Goal: Task Accomplishment & Management: Manage account settings

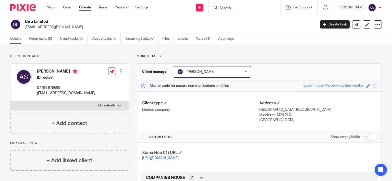
click at [228, 7] on input "Search" at bounding box center [242, 8] width 46 height 5
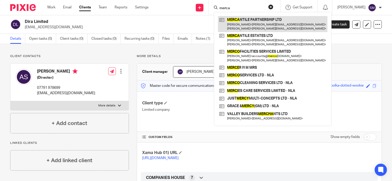
type input "merca"
click at [235, 22] on link at bounding box center [272, 24] width 109 height 16
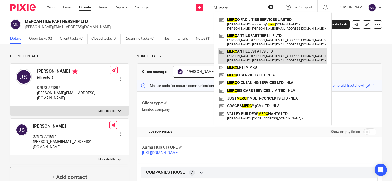
type input "merc"
click at [244, 56] on link at bounding box center [272, 56] width 109 height 16
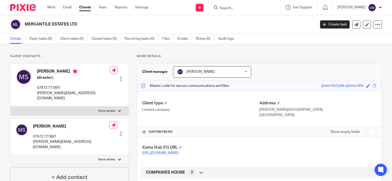
scroll to position [122, 0]
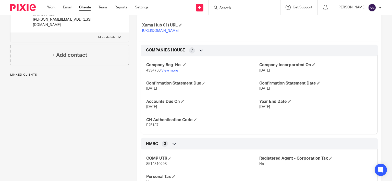
click at [173, 72] on link "View more" at bounding box center [169, 71] width 17 height 4
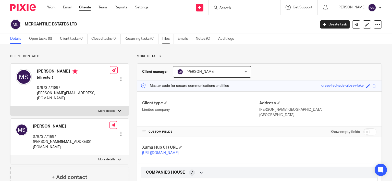
click at [166, 40] on link "Files" at bounding box center [167, 39] width 11 height 10
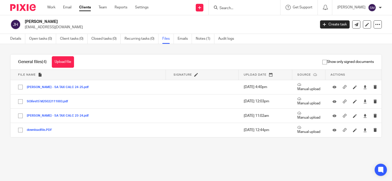
click at [229, 6] on input "Search" at bounding box center [242, 8] width 46 height 5
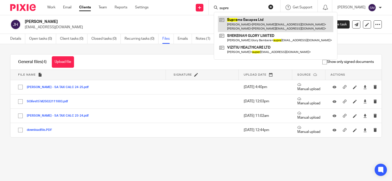
type input "supre"
click at [245, 20] on link at bounding box center [275, 24] width 115 height 16
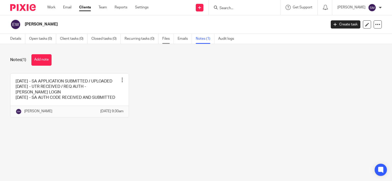
click at [168, 36] on link "Files" at bounding box center [167, 39] width 11 height 10
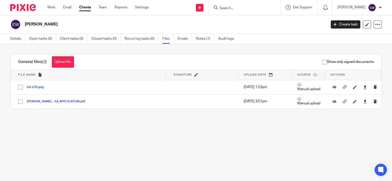
click at [239, 8] on input "Search" at bounding box center [242, 8] width 46 height 5
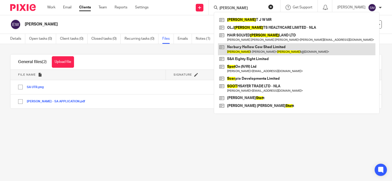
type input "[PERSON_NAME]"
click at [243, 48] on link at bounding box center [296, 49] width 157 height 12
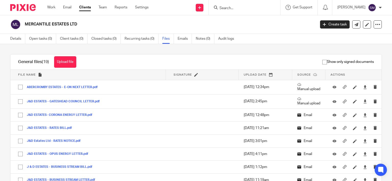
click at [85, 8] on link "Clients" at bounding box center [85, 7] width 12 height 5
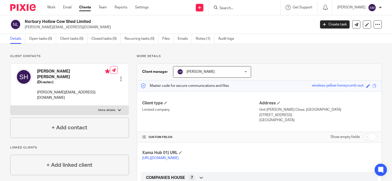
drag, startPoint x: 90, startPoint y: 8, endPoint x: 123, endPoint y: 18, distance: 34.5
click at [90, 8] on link "Clients" at bounding box center [85, 7] width 12 height 5
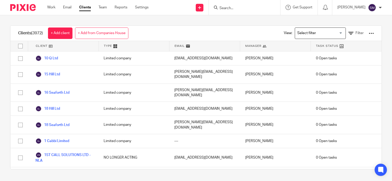
click at [100, 28] on link "+ Add from Companies House" at bounding box center [101, 33] width 53 height 11
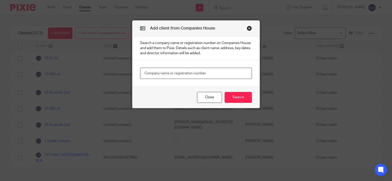
paste input "16729739"
type input "16729739"
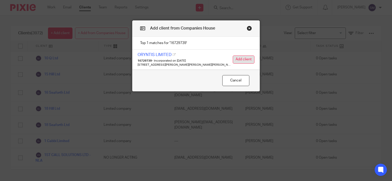
click at [241, 61] on button "Add client" at bounding box center [244, 60] width 22 height 8
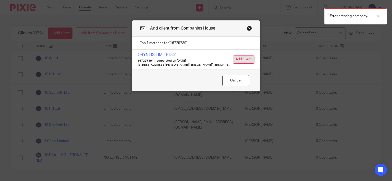
click at [246, 59] on button "Add client" at bounding box center [244, 60] width 22 height 8
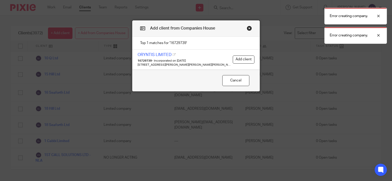
click at [247, 28] on div "Error creating company. Error creating company." at bounding box center [291, 24] width 191 height 39
click at [229, 86] on button "Cancel" at bounding box center [235, 80] width 27 height 11
click at [229, 80] on button "Cancel" at bounding box center [235, 80] width 27 height 11
click at [238, 80] on button "Cancel" at bounding box center [235, 80] width 27 height 11
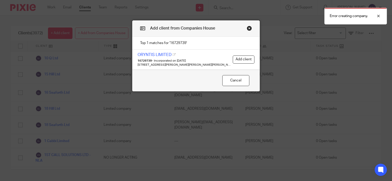
click at [248, 28] on button "Close modal" at bounding box center [249, 28] width 5 height 5
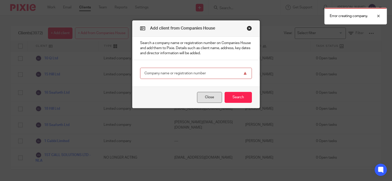
click at [210, 97] on button "Close" at bounding box center [209, 97] width 25 height 11
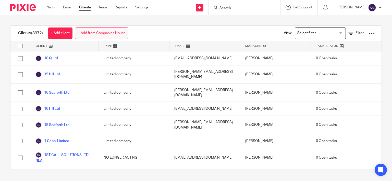
click at [114, 33] on link "+ Add from Companies House" at bounding box center [101, 33] width 53 height 11
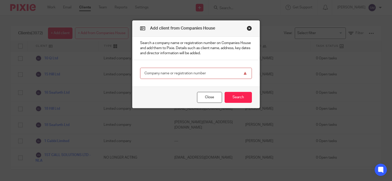
paste input "16729739"
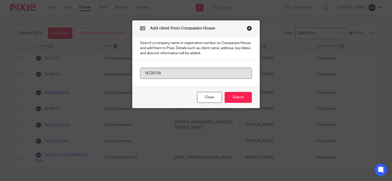
type input "16729739"
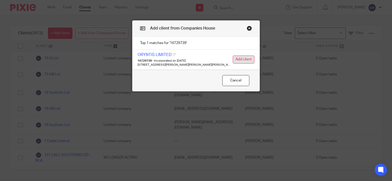
click at [242, 60] on button "Add client" at bounding box center [244, 60] width 22 height 8
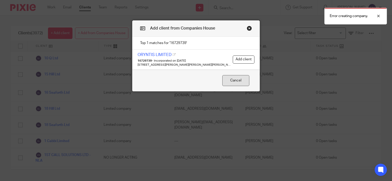
click at [233, 79] on button "Cancel" at bounding box center [235, 80] width 27 height 11
click at [233, 80] on button "Cancel" at bounding box center [235, 80] width 27 height 11
click at [247, 28] on button "Close modal" at bounding box center [249, 28] width 5 height 5
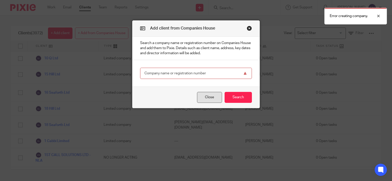
click at [207, 100] on button "Close" at bounding box center [209, 97] width 25 height 11
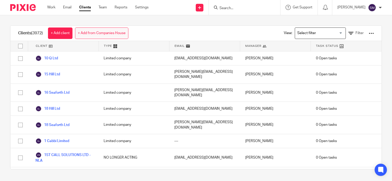
click at [127, 35] on link "+ Add from Companies House" at bounding box center [101, 33] width 53 height 11
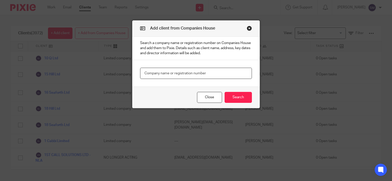
paste input "16729739"
type input "16729739"
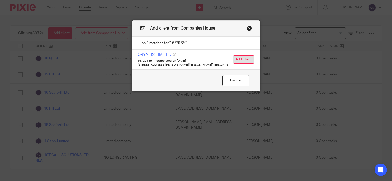
click at [246, 57] on button "Add client" at bounding box center [244, 60] width 22 height 8
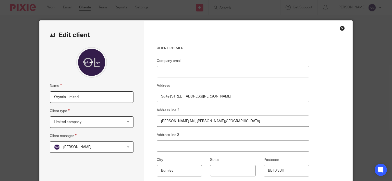
click at [201, 72] on input "Company email" at bounding box center [233, 71] width 153 height 11
paste input "Joeproudfoot01@gmail.com"
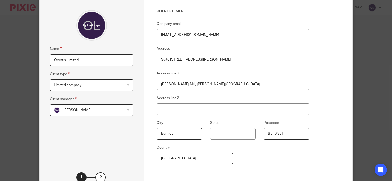
scroll to position [49, 0]
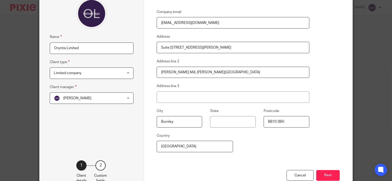
type input "Joeproudfoot01@gmail.com"
click at [94, 101] on span "[PERSON_NAME]" at bounding box center [86, 98] width 64 height 11
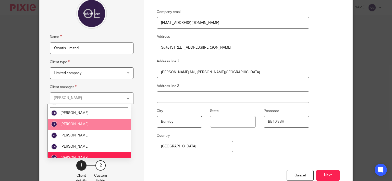
scroll to position [98, 0]
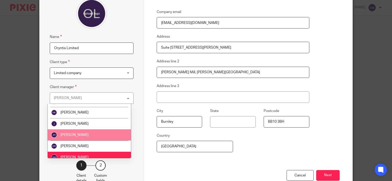
click at [78, 136] on span "[PERSON_NAME]" at bounding box center [74, 135] width 28 height 4
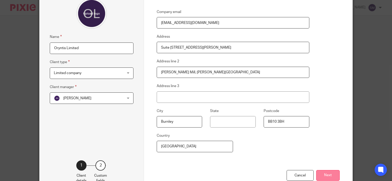
click at [327, 176] on button "Next" at bounding box center [327, 175] width 23 height 11
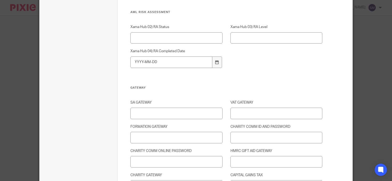
scroll to position [710, 0]
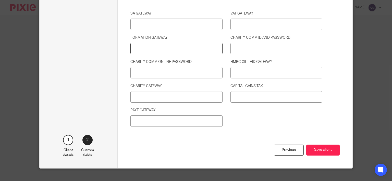
click at [185, 46] on input "FORMATION GATEWAY" at bounding box center [176, 48] width 92 height 11
type input "149962565292 / BRULIMAR100"
click at [318, 151] on button "Save client" at bounding box center [322, 150] width 33 height 11
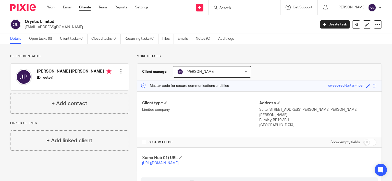
click at [119, 69] on div at bounding box center [120, 71] width 5 height 5
click at [86, 84] on link "Edit contact" at bounding box center [96, 82] width 49 height 7
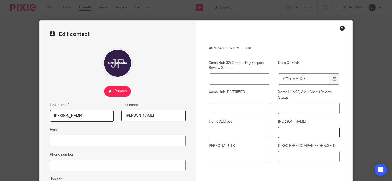
click at [301, 134] on input "[PERSON_NAME]" at bounding box center [308, 132] width 61 height 11
paste input "PJ603834C"
type input "PJ603834C"
click at [81, 144] on input "Email" at bounding box center [118, 140] width 136 height 11
click at [77, 167] on input "Phone number" at bounding box center [118, 165] width 136 height 11
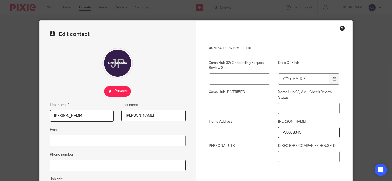
paste input "07540324360"
type input "07540324360"
click at [233, 132] on input "Home Address" at bounding box center [239, 132] width 61 height 11
paste input "[PERSON_NAME][STREET_ADDRESS][PERSON_NAME]"
type input "[PERSON_NAME][STREET_ADDRESS][PERSON_NAME][PERSON_NAME]"
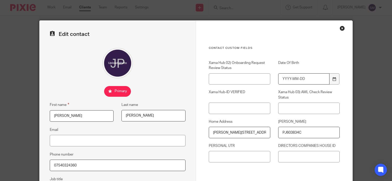
click at [322, 78] on input "Date Of Birth" at bounding box center [303, 78] width 51 height 11
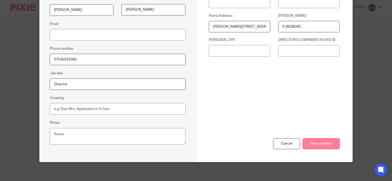
type input "[DATE]"
click at [325, 143] on input "Save contact" at bounding box center [321, 144] width 37 height 11
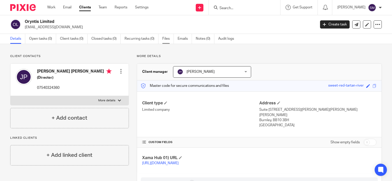
click at [165, 39] on link "Files" at bounding box center [167, 39] width 11 height 10
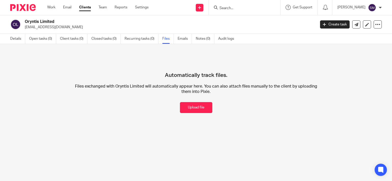
click at [191, 108] on button "Upload file" at bounding box center [196, 107] width 32 height 11
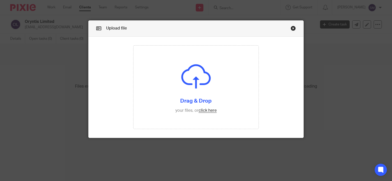
click at [191, 108] on input "file" at bounding box center [195, 87] width 125 height 83
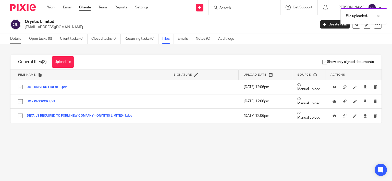
click at [15, 38] on link "Details" at bounding box center [17, 39] width 15 height 10
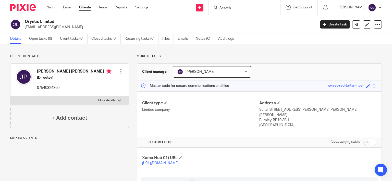
scroll to position [98, 0]
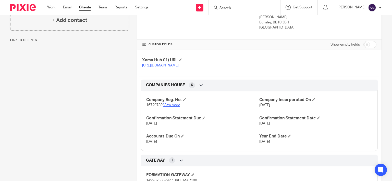
click at [171, 105] on link "View more" at bounding box center [171, 106] width 17 height 4
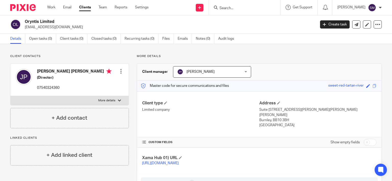
click at [50, 88] on p "07540324360" at bounding box center [74, 87] width 74 height 5
click at [62, 27] on p "[EMAIL_ADDRESS][DOMAIN_NAME]" at bounding box center [169, 27] width 288 height 5
click at [62, 27] on p "joeproudfoot01@gmail.com" at bounding box center [169, 27] width 288 height 5
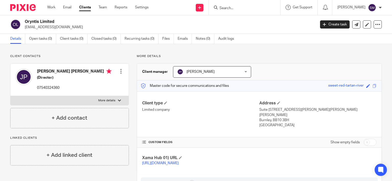
click at [62, 27] on p "joeproudfoot01@gmail.com" at bounding box center [169, 27] width 288 height 5
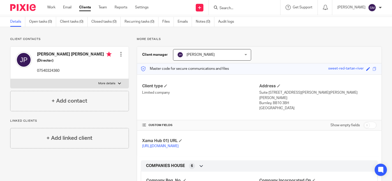
scroll to position [49, 0]
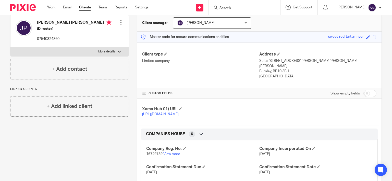
click at [174, 112] on p "https://platform.xamatech.com/portal/crm/clients/8ee95b80-9547-11f0-96c4-13720a…" at bounding box center [200, 114] width 117 height 5
click at [172, 114] on link "https://platform.xamatech.com/portal/crm/clients/8ee95b80-9547-11f0-96c4-13720a…" at bounding box center [160, 115] width 36 height 4
click at [179, 107] on span at bounding box center [180, 108] width 3 height 3
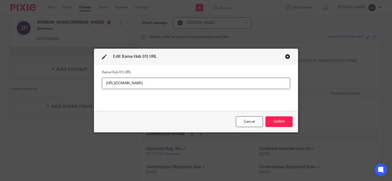
drag, startPoint x: 257, startPoint y: 83, endPoint x: 53, endPoint y: 76, distance: 203.5
click at [102, 84] on input "https://platform.xamatech.com/portal/crm/clients/8ee95b80-9547-11f0-96c4-13720a…" at bounding box center [196, 83] width 188 height 11
type input "https://platform.xamatech.com/portal/hub/clients/52f16b70-9549-11f0-a9b4-63eefa…"
click at [267, 119] on button "Update" at bounding box center [278, 122] width 27 height 11
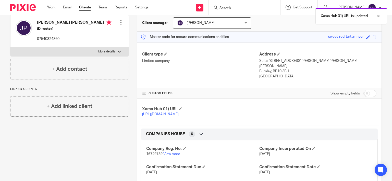
scroll to position [0, 0]
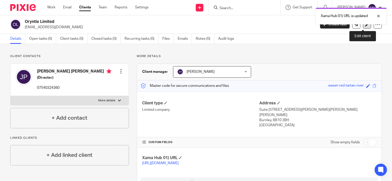
click at [365, 26] on icon at bounding box center [367, 25] width 4 height 4
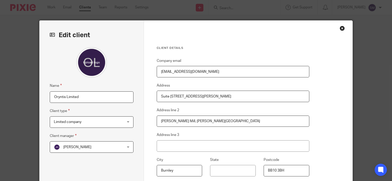
click at [93, 103] on div "Name Oryntis Limited Client type Limited company Limited company Limited compan…" at bounding box center [92, 120] width 84 height 147
click at [93, 98] on input "Oryntis Limited" at bounding box center [92, 97] width 84 height 11
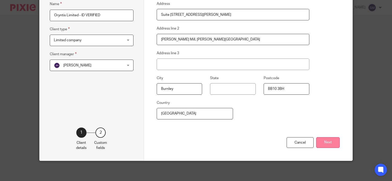
type input "Oryntis Limited - ID VERIFIED"
click at [321, 142] on button "Next" at bounding box center [327, 143] width 23 height 11
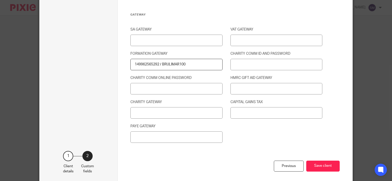
scroll to position [718, 0]
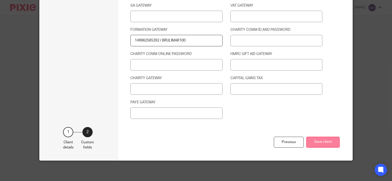
click at [320, 143] on button "Save client" at bounding box center [322, 142] width 33 height 11
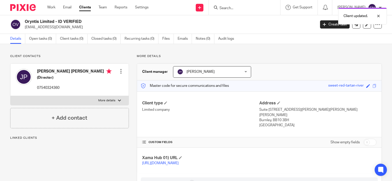
click at [61, 27] on p "[EMAIL_ADDRESS][DOMAIN_NAME]" at bounding box center [169, 27] width 288 height 5
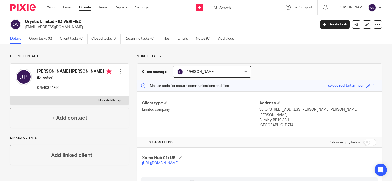
click at [223, 7] on input "Search" at bounding box center [242, 8] width 46 height 5
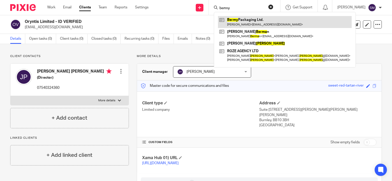
type input "bermy"
click at [239, 21] on link at bounding box center [285, 22] width 134 height 12
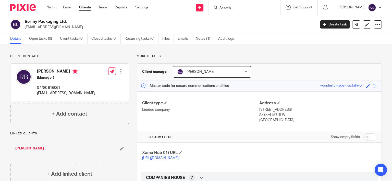
click at [38, 149] on link "[PERSON_NAME]" at bounding box center [29, 148] width 29 height 5
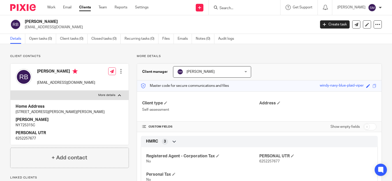
click at [119, 69] on div at bounding box center [120, 71] width 5 height 5
click at [89, 83] on link "Edit contact" at bounding box center [96, 82] width 49 height 7
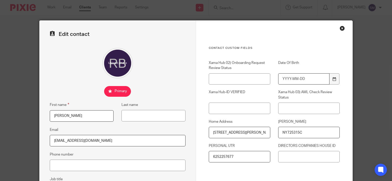
click at [314, 76] on input "Date Of Birth" at bounding box center [303, 78] width 51 height 11
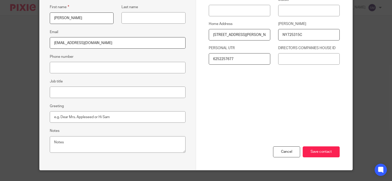
scroll to position [106, 0]
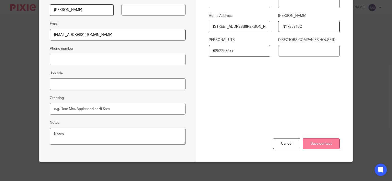
type input "[DATE]"
click at [318, 143] on input "Save contact" at bounding box center [321, 144] width 37 height 11
click at [318, 145] on input "Save contact" at bounding box center [321, 144] width 37 height 11
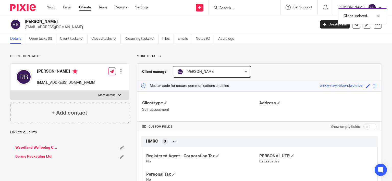
click at [38, 155] on link "Bermy Packaging Ltd." at bounding box center [33, 156] width 37 height 5
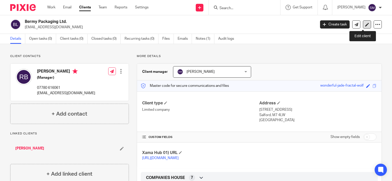
click at [363, 22] on link at bounding box center [367, 24] width 8 height 8
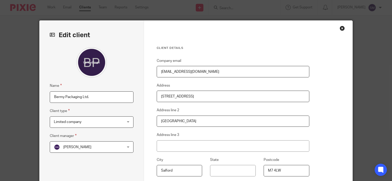
click at [100, 100] on input "Bermy Packaging Ltd." at bounding box center [92, 97] width 84 height 11
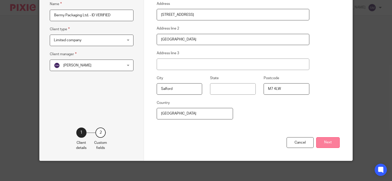
type input "Bermy Packaging Ltd. - ID VERIFIED"
click at [334, 144] on button "Next" at bounding box center [327, 143] width 23 height 11
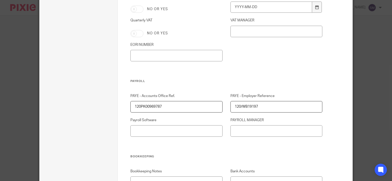
scroll to position [718, 0]
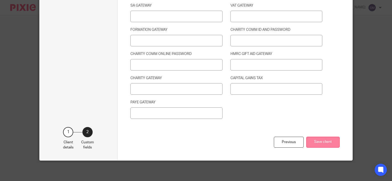
click at [319, 145] on button "Save client" at bounding box center [322, 142] width 33 height 11
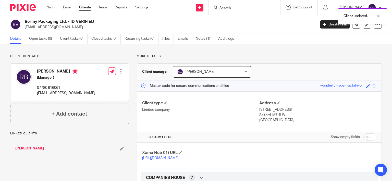
click at [179, 158] on link "[URL][DOMAIN_NAME]" at bounding box center [160, 159] width 36 height 4
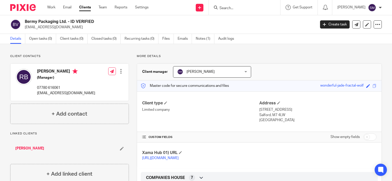
click at [238, 6] on input "Search" at bounding box center [242, 8] width 46 height 5
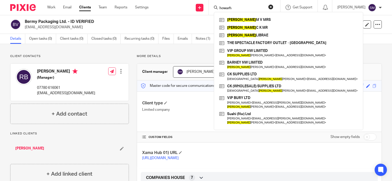
drag, startPoint x: 227, startPoint y: 7, endPoint x: 182, endPoint y: 7, distance: 45.7
click at [219, 7] on input "howarh" at bounding box center [242, 8] width 46 height 5
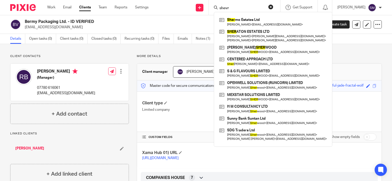
drag, startPoint x: 226, startPoint y: 7, endPoint x: 169, endPoint y: 4, distance: 57.7
click at [219, 7] on input "shevr" at bounding box center [242, 8] width 46 height 5
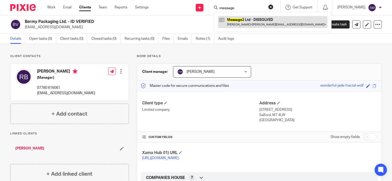
type input "message"
click at [255, 22] on link at bounding box center [272, 22] width 109 height 12
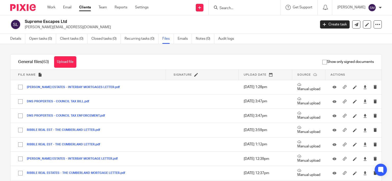
click at [232, 6] on form at bounding box center [246, 7] width 54 height 6
click at [231, 7] on input "Search" at bounding box center [242, 8] width 46 height 5
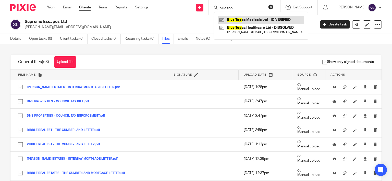
type input "blue top"
click at [285, 17] on link at bounding box center [261, 20] width 86 height 8
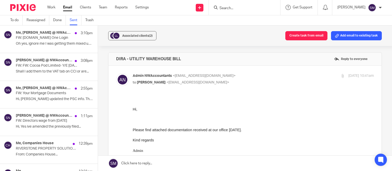
scroll to position [699, 0]
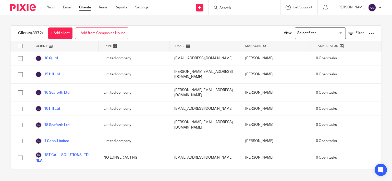
click at [246, 5] on form at bounding box center [246, 7] width 54 height 6
click at [237, 8] on input "Search" at bounding box center [242, 8] width 46 height 5
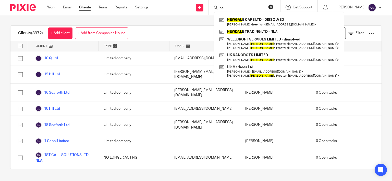
type input "n"
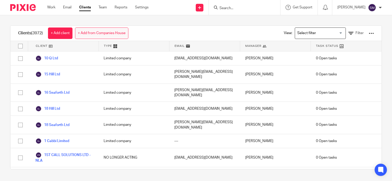
click at [103, 34] on link "+ Add from Companies House" at bounding box center [101, 33] width 53 height 11
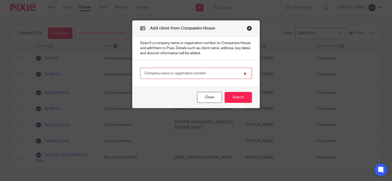
paste input "14880460"
type input "14880460"
click at [242, 101] on button "Search" at bounding box center [238, 97] width 27 height 11
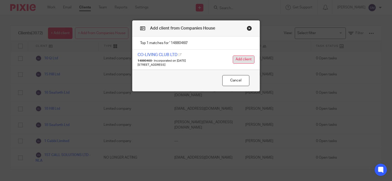
click at [242, 59] on button "Add client" at bounding box center [244, 60] width 22 height 8
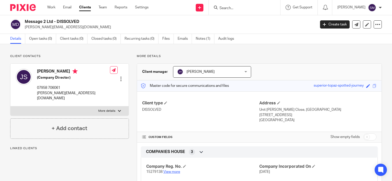
click at [175, 173] on link "View more" at bounding box center [171, 172] width 17 height 4
click at [239, 8] on input "Search" at bounding box center [242, 8] width 46 height 5
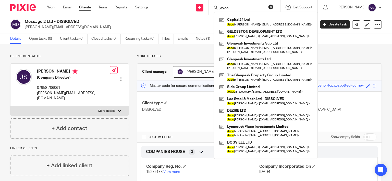
drag, startPoint x: 233, startPoint y: 7, endPoint x: 178, endPoint y: 9, distance: 54.6
click at [219, 9] on input "javco" at bounding box center [242, 8] width 46 height 5
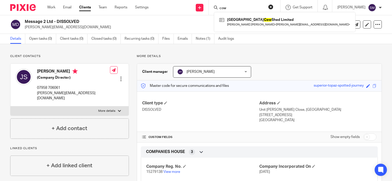
type input "cow"
click button "submit" at bounding box center [0, 0] width 0 height 0
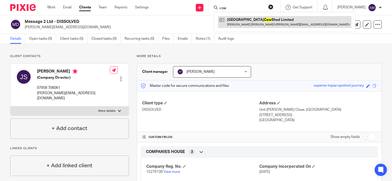
click at [251, 25] on link at bounding box center [284, 22] width 133 height 12
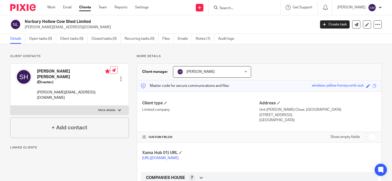
click at [111, 106] on label "More details" at bounding box center [69, 110] width 118 height 9
click at [10, 106] on input "More details" at bounding box center [10, 106] width 0 height 0
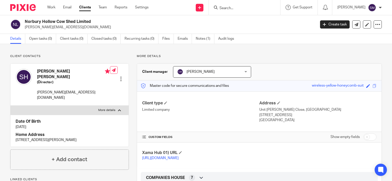
click at [105, 108] on p "More details" at bounding box center [106, 110] width 17 height 4
click at [10, 106] on input "More details" at bounding box center [10, 106] width 0 height 0
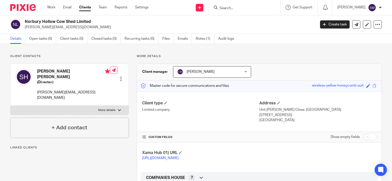
click at [105, 108] on p "More details" at bounding box center [106, 110] width 17 height 4
click at [10, 106] on input "More details" at bounding box center [10, 106] width 0 height 0
checkbox input "true"
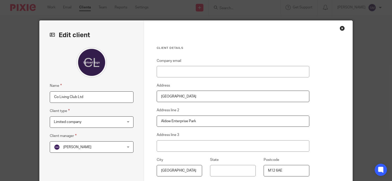
click at [84, 147] on span "[PERSON_NAME]" at bounding box center [77, 148] width 28 height 4
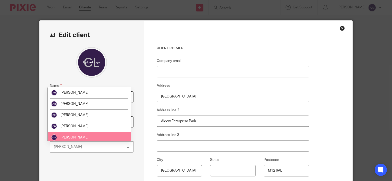
click at [73, 136] on li "[PERSON_NAME]" at bounding box center [89, 137] width 83 height 11
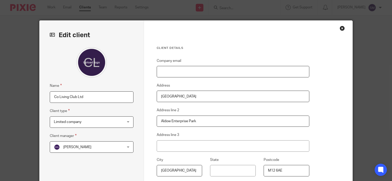
click at [170, 73] on input "Company email" at bounding box center [233, 71] width 153 height 11
click at [197, 68] on input "Company email" at bounding box center [233, 71] width 153 height 11
paste input "[EMAIL_ADDRESS][DOMAIN_NAME]"
type input "[EMAIL_ADDRESS][DOMAIN_NAME]"
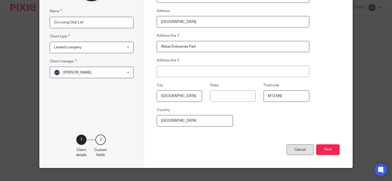
scroll to position [82, 0]
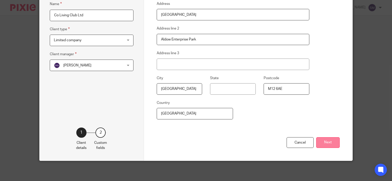
click at [319, 142] on button "Next" at bounding box center [327, 143] width 23 height 11
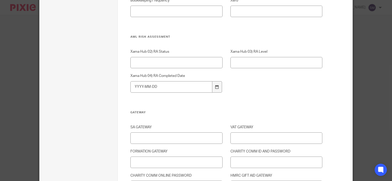
scroll to position [718, 0]
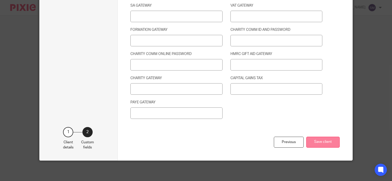
click at [324, 143] on button "Save client" at bounding box center [322, 142] width 33 height 11
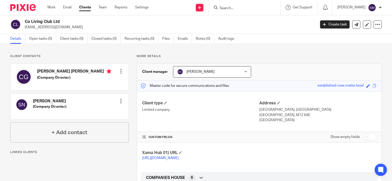
click at [120, 99] on div at bounding box center [120, 101] width 5 height 5
click at [119, 69] on div at bounding box center [120, 71] width 5 height 5
click at [92, 82] on link "Edit contact" at bounding box center [96, 82] width 49 height 7
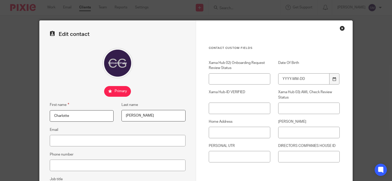
drag, startPoint x: 0, startPoint y: 0, endPoint x: 102, endPoint y: 147, distance: 178.8
click at [102, 147] on div "Edit contact First name [PERSON_NAME] Last name [PERSON_NAME] Email Phone numbe…" at bounding box center [118, 145] width 156 height 248
click at [102, 144] on input "Email" at bounding box center [118, 140] width 136 height 11
paste input "[EMAIL_ADDRESS][DOMAIN_NAME]"
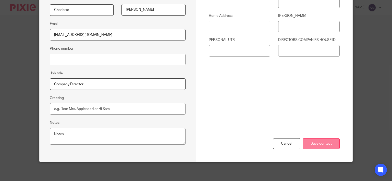
type input "[EMAIL_ADDRESS][DOMAIN_NAME]"
click at [321, 144] on input "Save contact" at bounding box center [321, 144] width 37 height 11
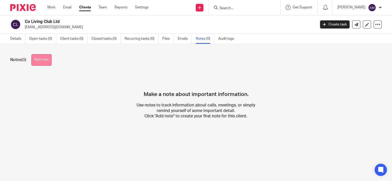
click at [46, 63] on button "Add note" at bounding box center [41, 59] width 20 height 11
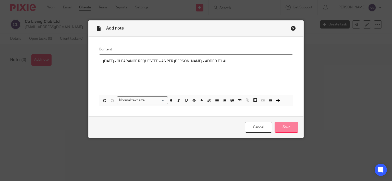
click at [291, 130] on input "Save" at bounding box center [287, 127] width 24 height 11
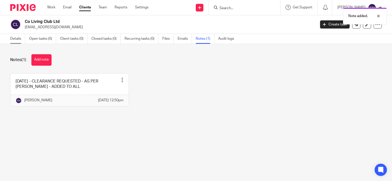
click at [13, 39] on link "Details" at bounding box center [17, 39] width 15 height 10
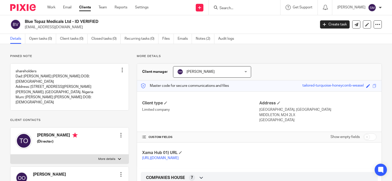
scroll to position [98, 0]
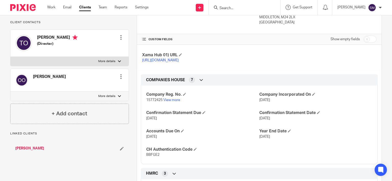
click at [149, 102] on span "15772425" at bounding box center [154, 100] width 16 height 4
copy p "15772425"
click at [154, 157] on span "BBFGE2" at bounding box center [152, 155] width 13 height 4
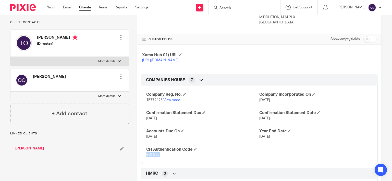
copy span "BBFGE2"
click at [101, 94] on p "More details" at bounding box center [106, 96] width 17 height 4
click at [10, 92] on input "More details" at bounding box center [10, 92] width 0 height 0
checkbox input "true"
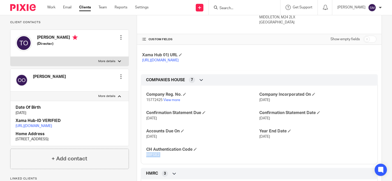
scroll to position [49, 0]
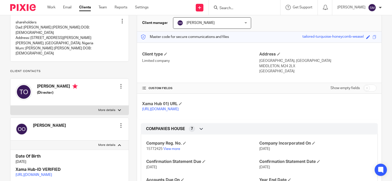
click at [102, 101] on div "Tomilola Oluwabusayo Oloruntoba (Director) Edit contact Create client from cont…" at bounding box center [69, 92] width 118 height 27
click at [102, 106] on label "More details" at bounding box center [69, 110] width 118 height 9
click at [10, 106] on input "More details" at bounding box center [10, 106] width 0 height 0
checkbox input "true"
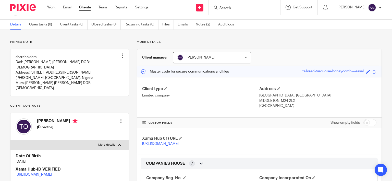
scroll to position [0, 0]
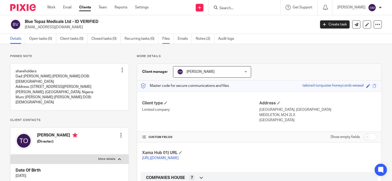
click at [166, 40] on link "Files" at bounding box center [167, 39] width 11 height 10
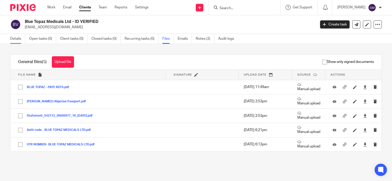
click at [16, 38] on link "Details" at bounding box center [17, 39] width 15 height 10
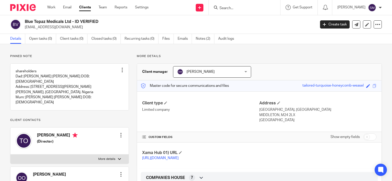
scroll to position [98, 0]
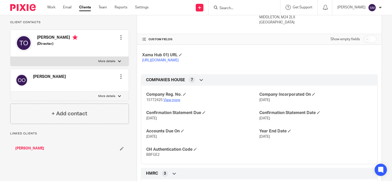
click at [175, 102] on link "View more" at bounding box center [171, 100] width 17 height 4
click at [114, 93] on label "More details" at bounding box center [69, 96] width 118 height 9
click at [10, 92] on input "More details" at bounding box center [10, 92] width 0 height 0
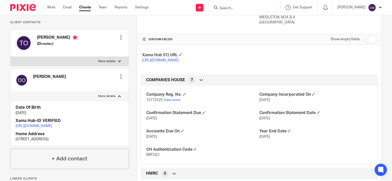
click at [116, 92] on label "More details" at bounding box center [69, 96] width 118 height 9
click at [10, 92] on input "More details" at bounding box center [10, 92] width 0 height 0
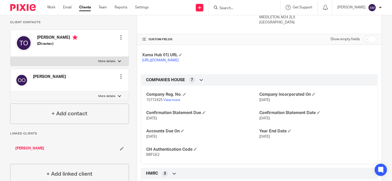
click at [116, 92] on label "More details" at bounding box center [69, 96] width 118 height 9
click at [10, 92] on input "More details" at bounding box center [10, 92] width 0 height 0
checkbox input "true"
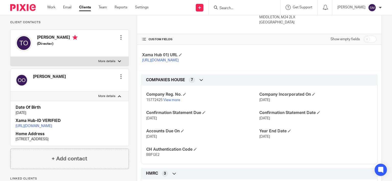
click at [236, 8] on input "Search" at bounding box center [242, 8] width 46 height 5
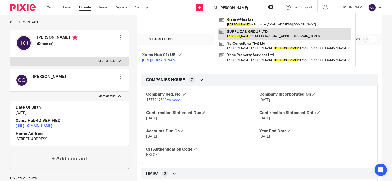
type input "LOVENE"
click at [246, 37] on link at bounding box center [284, 34] width 133 height 12
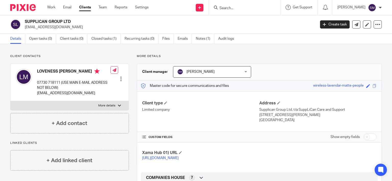
click at [59, 103] on label "More details" at bounding box center [69, 105] width 118 height 9
click at [113, 107] on p "More details" at bounding box center [106, 106] width 17 height 4
click at [10, 101] on input "More details" at bounding box center [10, 101] width 0 height 0
checkbox input "true"
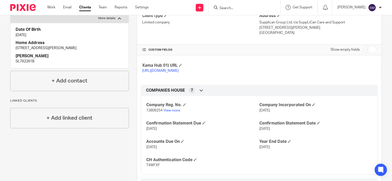
scroll to position [92, 0]
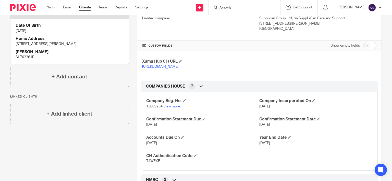
click at [163, 69] on link "[URL][DOMAIN_NAME]" at bounding box center [160, 67] width 36 height 4
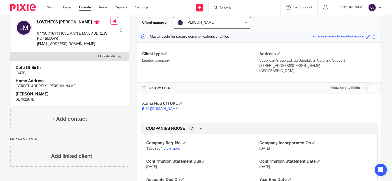
scroll to position [73, 0]
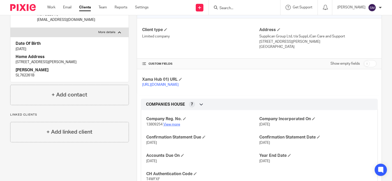
click at [172, 127] on link "View more" at bounding box center [171, 125] width 17 height 4
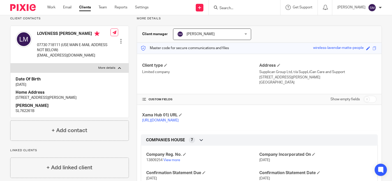
scroll to position [0, 0]
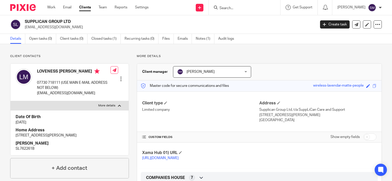
click at [162, 40] on ul "Details Open tasks (0) Client tasks (0) Closed tasks (1) Recurring tasks (0) Fi…" at bounding box center [125, 39] width 231 height 10
click at [168, 40] on link "Files" at bounding box center [167, 39] width 11 height 10
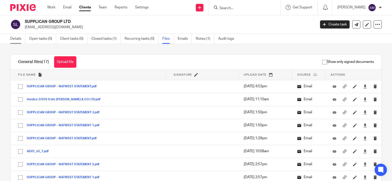
click at [17, 38] on link "Details" at bounding box center [17, 39] width 15 height 10
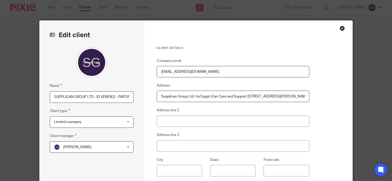
scroll to position [0, 3]
type input "SUPPLICAN GROUP LTD - ID VERIFIED - PARTIAL"
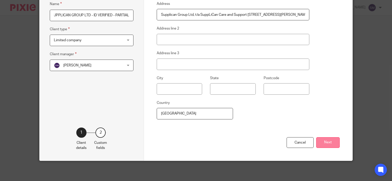
click at [333, 146] on button "Next" at bounding box center [327, 143] width 23 height 11
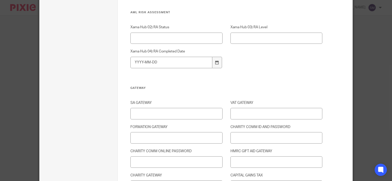
scroll to position [718, 0]
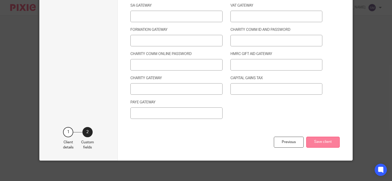
click at [330, 141] on button "Save client" at bounding box center [322, 142] width 33 height 11
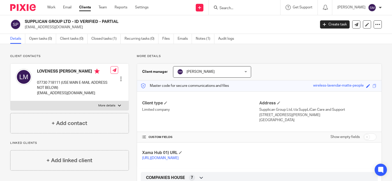
click at [75, 109] on label "More details" at bounding box center [69, 105] width 118 height 9
click at [10, 101] on input "More details" at bounding box center [10, 101] width 0 height 0
checkbox input "true"
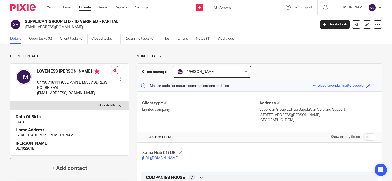
click at [179, 158] on link "[URL][DOMAIN_NAME]" at bounding box center [160, 159] width 36 height 4
click at [365, 26] on link at bounding box center [367, 24] width 8 height 8
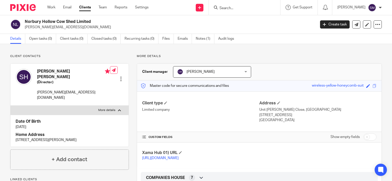
click at [225, 8] on input "Search" at bounding box center [242, 8] width 46 height 5
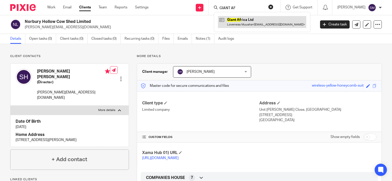
type input "GIANT AF"
click at [226, 19] on link at bounding box center [262, 22] width 88 height 12
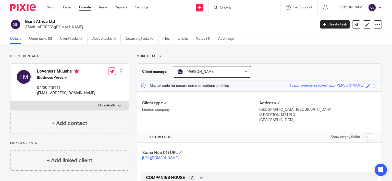
click at [113, 103] on label "More details" at bounding box center [69, 105] width 118 height 9
click at [10, 101] on input "More details" at bounding box center [10, 101] width 0 height 0
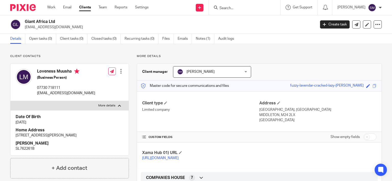
click at [113, 103] on label "More details" at bounding box center [69, 105] width 118 height 9
click at [10, 101] on input "More details" at bounding box center [10, 101] width 0 height 0
checkbox input "false"
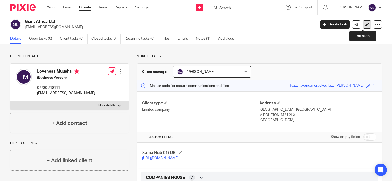
click at [365, 26] on icon at bounding box center [367, 25] width 4 height 4
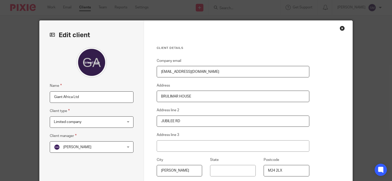
click at [84, 96] on input "Giant Africa Ltd" at bounding box center [92, 97] width 84 height 11
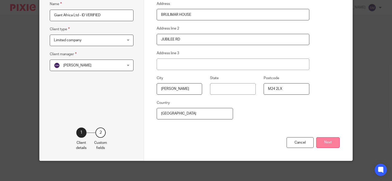
type input "Giant Africa Ltd - ID VERIFIED"
click at [322, 141] on button "Next" at bounding box center [327, 143] width 23 height 11
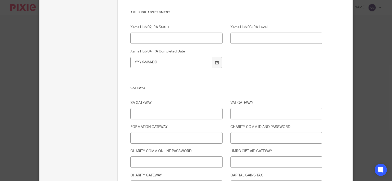
scroll to position [718, 0]
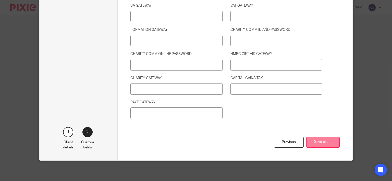
click at [323, 144] on button "Save client" at bounding box center [322, 142] width 33 height 11
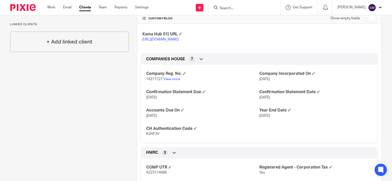
scroll to position [122, 0]
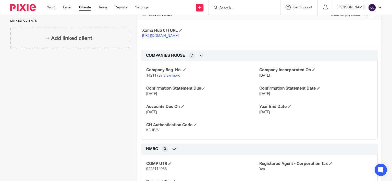
click at [168, 38] on link "[URL][DOMAIN_NAME]" at bounding box center [160, 36] width 36 height 4
click at [227, 7] on input "Search" at bounding box center [242, 8] width 46 height 5
type input "WIND IN"
click at [235, 16] on div "Wind In vestors Ltd" at bounding box center [249, 20] width 71 height 16
click at [235, 18] on link at bounding box center [249, 20] width 63 height 8
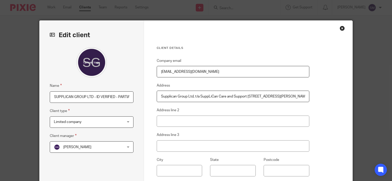
drag, startPoint x: 114, startPoint y: 97, endPoint x: 145, endPoint y: 98, distance: 31.1
click at [145, 98] on div "Edit client Name SUPPLICAN GROUP LTD - ID VERIFIED - PARTIAL Client type Limite…" at bounding box center [196, 132] width 313 height 222
drag, startPoint x: 117, startPoint y: 97, endPoint x: 146, endPoint y: 98, distance: 28.8
click at [133, 98] on input "SUPPLICAN GROUP LTD - ID VERIFIED - PARTIAL" at bounding box center [92, 97] width 84 height 11
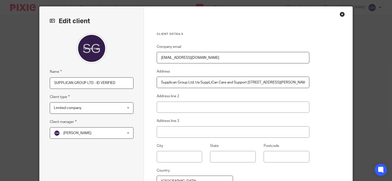
scroll to position [82, 0]
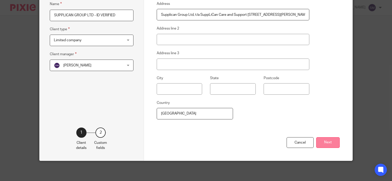
type input "SUPPLICAN GROUP LTD - ID VERIFIED"
click at [327, 144] on button "Next" at bounding box center [327, 143] width 23 height 11
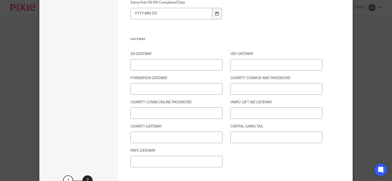
scroll to position [718, 0]
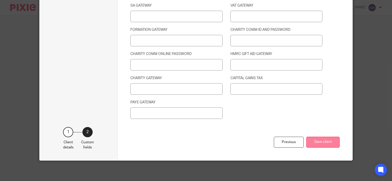
click at [325, 146] on button "Save client" at bounding box center [322, 142] width 33 height 11
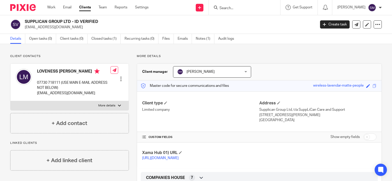
scroll to position [98, 0]
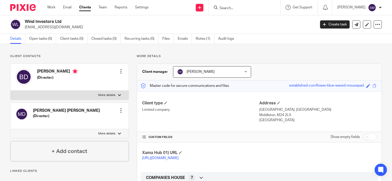
scroll to position [122, 0]
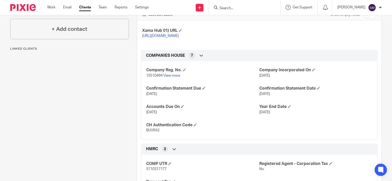
click at [149, 78] on span "15510494" at bounding box center [154, 76] width 16 height 4
copy p "15510494"
click at [147, 132] on span "BUVR42" at bounding box center [152, 131] width 13 height 4
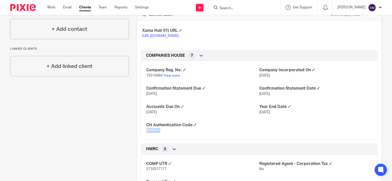
copy span "BUVR42"
click at [231, 9] on input "Search" at bounding box center [242, 8] width 46 height 5
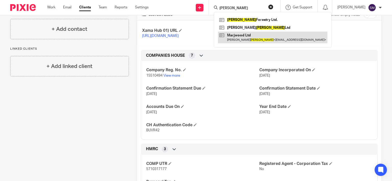
type input "DUGGAN"
click at [246, 39] on link at bounding box center [272, 38] width 109 height 12
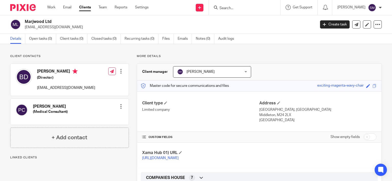
scroll to position [147, 0]
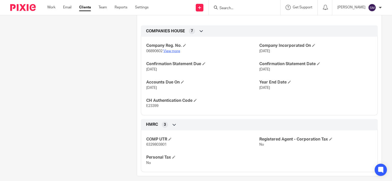
click at [170, 53] on link "View more" at bounding box center [171, 51] width 17 height 4
click at [228, 7] on input "Search" at bounding box center [242, 8] width 46 height 5
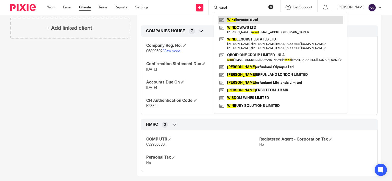
type input "wind"
click at [240, 23] on link at bounding box center [280, 20] width 125 height 8
click at [239, 19] on link at bounding box center [280, 20] width 125 height 8
click at [239, 22] on link at bounding box center [280, 20] width 125 height 8
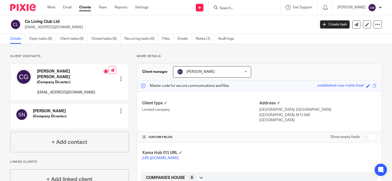
click at [236, 6] on input "Search" at bounding box center [242, 8] width 46 height 5
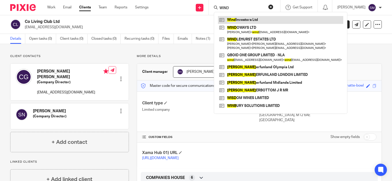
type input "WIND"
click at [239, 21] on link at bounding box center [280, 20] width 125 height 8
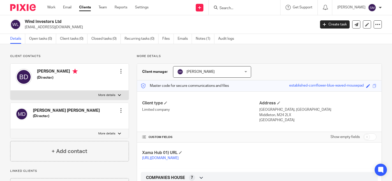
scroll to position [98, 0]
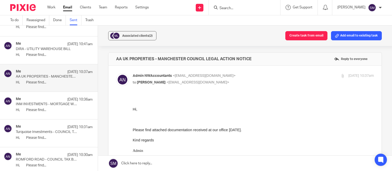
click at [41, 48] on p "DIRA - UTILITY WAREHOUSE BILL" at bounding box center [46, 49] width 61 height 4
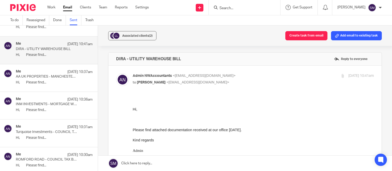
click at [38, 92] on div "Me 17 Sep 10:36am INM INVESTMENTS - MORTGAGE WORKS LETTER Hi, Please find..." at bounding box center [49, 105] width 98 height 27
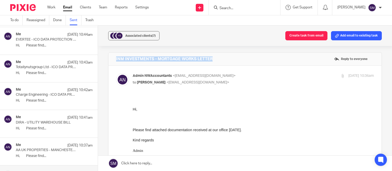
drag, startPoint x: 217, startPoint y: 59, endPoint x: 105, endPoint y: 60, distance: 112.3
click at [108, 60] on div "INM INVESTMENTS - MORTGAGE WORKS LETTER Reply to everyone" at bounding box center [244, 59] width 273 height 13
click at [34, 90] on div "Me 17 Sep 10:42am" at bounding box center [54, 90] width 77 height 5
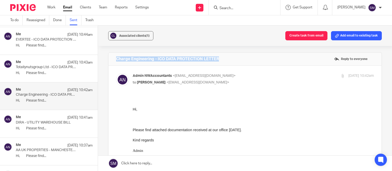
drag, startPoint x: 240, startPoint y: 59, endPoint x: 114, endPoint y: 54, distance: 126.9
click at [114, 54] on div "Charge Engineering - ICO DATA PROTECTION LETTER Reply to everyone" at bounding box center [244, 59] width 273 height 13
copy h4 "Charge Engineering - ICO DATA PROTECTION LETTER"
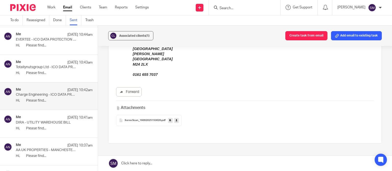
click at [169, 121] on icon at bounding box center [170, 120] width 2 height 4
click at [136, 36] on span "Associated clients (1)" at bounding box center [134, 35] width 30 height 3
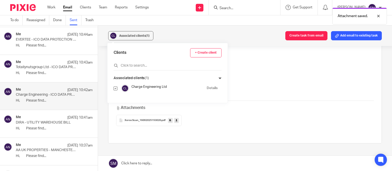
click at [210, 89] on link "Details" at bounding box center [212, 88] width 11 height 5
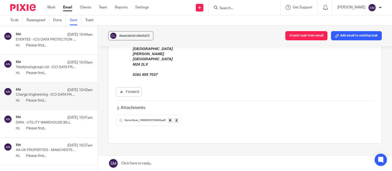
click at [45, 63] on div "Me 17 Sep 10:43am" at bounding box center [54, 62] width 77 height 5
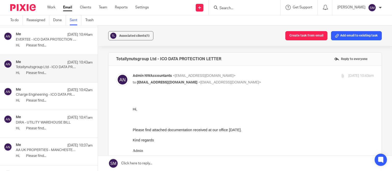
scroll to position [0, 0]
drag, startPoint x: 215, startPoint y: 59, endPoint x: 114, endPoint y: 59, distance: 101.3
click at [111, 59] on div "Totallynutsgroup Ltd - ICO DATA PROTECTION LETTER Reply to everyone" at bounding box center [244, 59] width 273 height 13
copy h4 "Totallynutsgroup Ltd - ICO DATA PROTECTION LETTER"
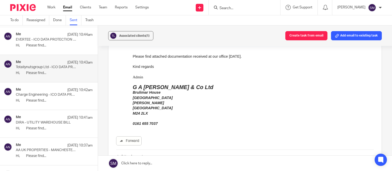
scroll to position [147, 0]
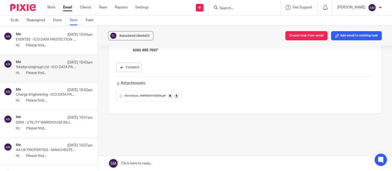
click at [169, 95] on icon at bounding box center [170, 96] width 2 height 4
click at [138, 37] on span "Associated clients (1)" at bounding box center [134, 35] width 30 height 3
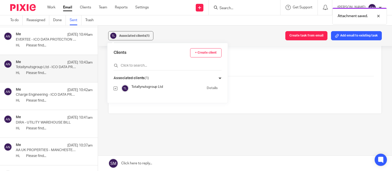
click at [212, 88] on link "Details" at bounding box center [212, 88] width 11 height 5
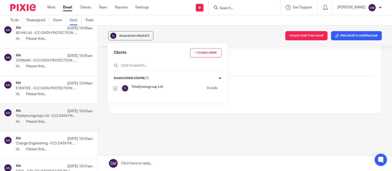
scroll to position [577, 0]
click at [47, 83] on div "Me 17 Sep 10:44am" at bounding box center [54, 83] width 77 height 5
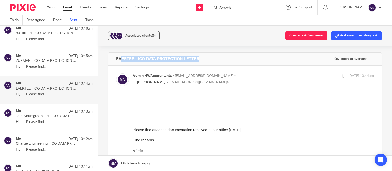
scroll to position [0, 0]
click at [114, 57] on div "EVERTEE - ICO DATA PROTECTION LETTER Reply to everyone" at bounding box center [244, 59] width 273 height 13
copy h4 "EVERTEE - ICO DATA PROTECTION LETTER"
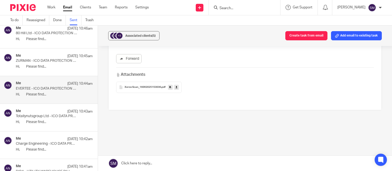
click at [169, 88] on icon at bounding box center [170, 87] width 2 height 4
click at [140, 36] on span "Associated clients (5)" at bounding box center [140, 35] width 30 height 3
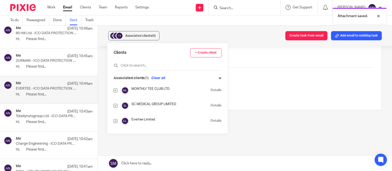
scroll to position [31, 0]
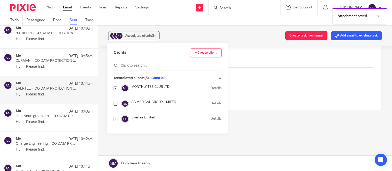
click at [210, 118] on link "Details" at bounding box center [215, 118] width 11 height 5
click at [45, 65] on p "Hi, Please find..." at bounding box center [54, 67] width 77 height 4
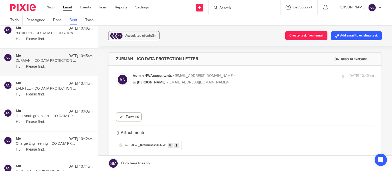
scroll to position [0, 0]
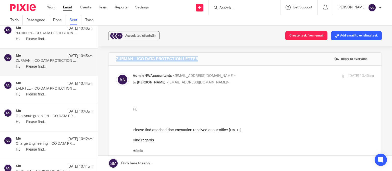
drag, startPoint x: 215, startPoint y: 61, endPoint x: 129, endPoint y: 57, distance: 86.3
click at [110, 57] on div "ZURMAN - ICO DATA PROTECTION LETTER Reply to everyone" at bounding box center [244, 59] width 273 height 13
copy h4 "ZURMAN - ICO DATA PROTECTION LETTER"
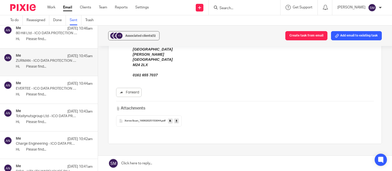
scroll to position [122, 0]
click at [169, 120] on icon at bounding box center [170, 120] width 2 height 4
click at [143, 35] on span "Associated clients (5)" at bounding box center [140, 35] width 30 height 3
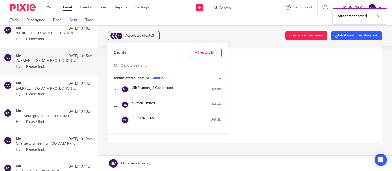
scroll to position [31, 0]
click at [210, 102] on link "Details" at bounding box center [215, 103] width 11 height 5
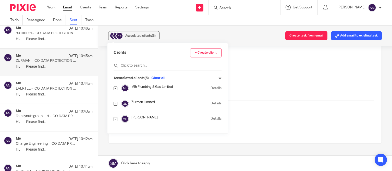
scroll to position [528, 0]
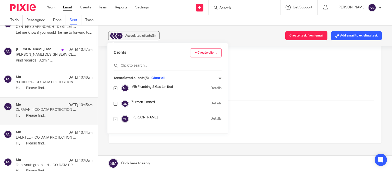
click at [39, 89] on p "Hi, Please find..." at bounding box center [54, 88] width 77 height 4
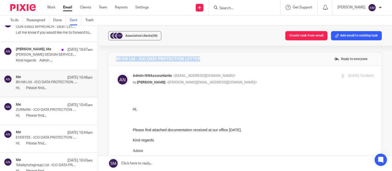
scroll to position [0, 0]
click at [115, 58] on div "80 Hill Ltd - ICO DATA PROTECTION LETTER Reply to everyone" at bounding box center [244, 59] width 273 height 13
copy h4 "80 Hill Ltd - ICO DATA PROTECTION LETTER"
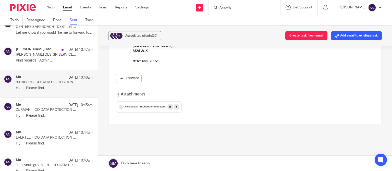
scroll to position [156, 0]
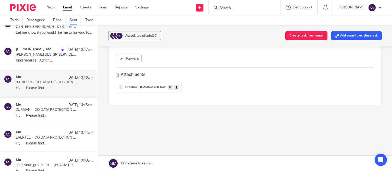
click at [169, 88] on icon at bounding box center [170, 87] width 2 height 4
click at [150, 36] on span "Associated clients (39)" at bounding box center [141, 35] width 32 height 3
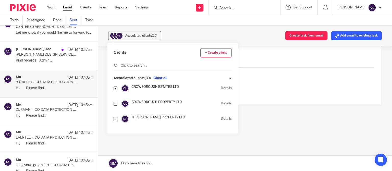
click at [36, 78] on div "Me 17 Sep 10:46am" at bounding box center [54, 77] width 77 height 5
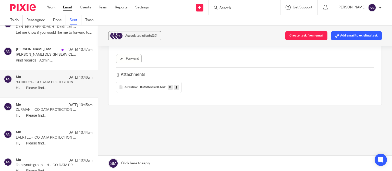
scroll to position [0, 0]
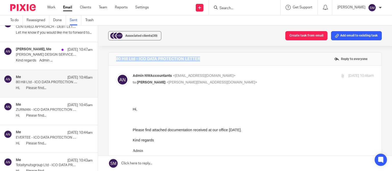
drag, startPoint x: 206, startPoint y: 58, endPoint x: 119, endPoint y: 56, distance: 87.8
click at [113, 55] on div "80 Hill Ltd - ICO DATA PROTECTION LETTER Reply to everyone" at bounding box center [244, 59] width 273 height 13
copy h4 "80 Hill Ltd - ICO DATA PROTECTION LETTER"
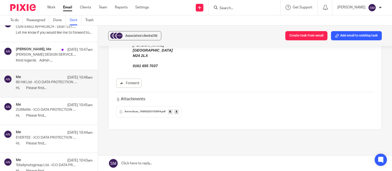
scroll to position [147, 0]
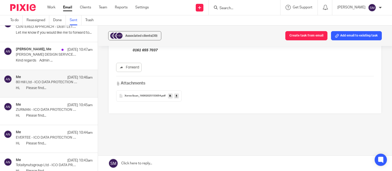
click at [166, 95] on div "Xerox Scan_16092025153054 .pdf" at bounding box center [149, 95] width 66 height 11
click at [126, 36] on span "Associated clients (39)" at bounding box center [141, 35] width 32 height 3
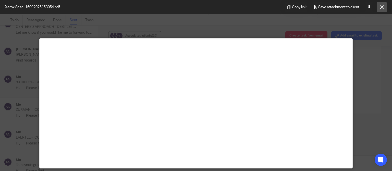
click at [380, 7] on icon at bounding box center [382, 7] width 4 height 4
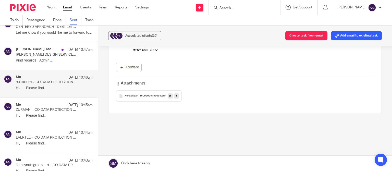
click at [43, 57] on div "Sophie Dredge, Me 17 Sep 10:47am BLACKBURN DESIGN SERVICES - DEBT LETTER RE VAT…" at bounding box center [54, 55] width 77 height 17
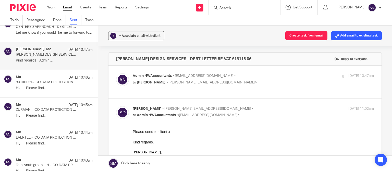
scroll to position [0, 0]
drag, startPoint x: 249, startPoint y: 58, endPoint x: 108, endPoint y: 55, distance: 141.1
click at [108, 55] on div "BLACKBURN DESIGN SERVICES - DEBT LETTER RE VAT £18115.06 Reply to everyone" at bounding box center [244, 59] width 273 height 13
copy h4 "BLACKBURN DESIGN SERVICES - DEBT LETTER RE VAT £18115.06"
click at [341, 77] on div at bounding box center [343, 76] width 4 height 4
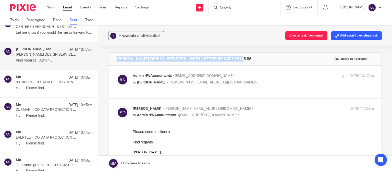
checkbox input "true"
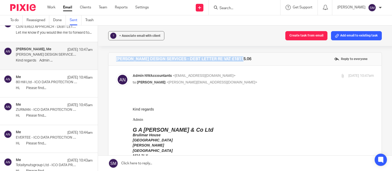
drag, startPoint x: 258, startPoint y: 57, endPoint x: 136, endPoint y: 58, distance: 121.2
click at [108, 56] on div "BLACKBURN DESIGN SERVICES - DEBT LETTER RE VAT £18115.06 Reply to everyone" at bounding box center [244, 59] width 273 height 13
copy h4 "BLACKBURN DESIGN SERVICES - DEBT LETTER RE VAT £18115.06"
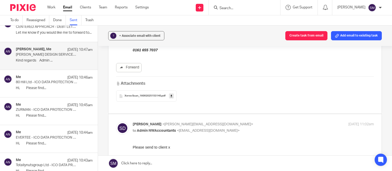
scroll to position [122, 0]
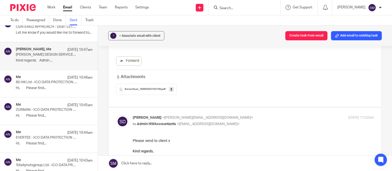
click at [170, 90] on icon at bounding box center [171, 90] width 2 height 4
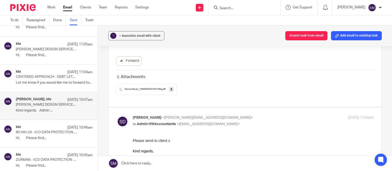
scroll to position [479, 0]
click at [47, 76] on p "CENTERED APPROACH - DEBT LETTER RE CT £19945.62" at bounding box center [46, 76] width 61 height 4
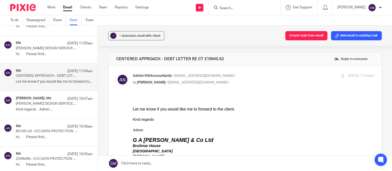
scroll to position [0, 0]
drag, startPoint x: 238, startPoint y: 57, endPoint x: 125, endPoint y: 57, distance: 112.5
click at [116, 59] on div "CENTERED APPROACH - DEBT LETTER RE CT £19945.62 Reply to everyone" at bounding box center [244, 59] width 273 height 13
copy h4 "CENTERED APPROACH - DEBT LETTER RE CT £19945.62"
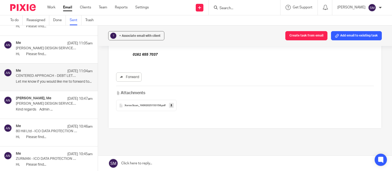
click at [170, 106] on icon at bounding box center [171, 106] width 2 height 4
click at [50, 48] on p "BLACKBURN DESIGN SERVICES - DEBT LETTER RE VAT £18115.06" at bounding box center [46, 48] width 61 height 4
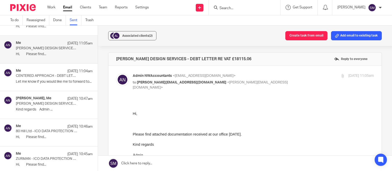
scroll to position [430, 0]
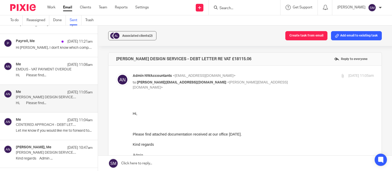
click at [40, 70] on p "EMDUS - VAT PAYMENT OVERDUE" at bounding box center [46, 69] width 61 height 4
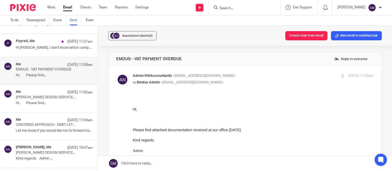
scroll to position [0, 0]
drag, startPoint x: 190, startPoint y: 58, endPoint x: 99, endPoint y: 56, distance: 91.4
click at [108, 56] on div "EMDUS - VAT PAYMENT OVERDUE Reply to everyone" at bounding box center [244, 59] width 273 height 13
copy h4 "EMDUS - VAT PAYMENT OVERDUE"
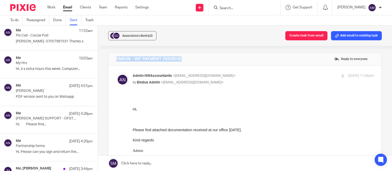
scroll to position [185, 0]
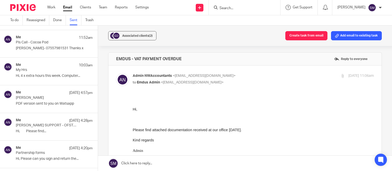
click at [37, 130] on p "Hi, Please find..." at bounding box center [54, 131] width 77 height 4
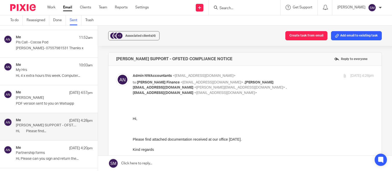
scroll to position [0, 0]
drag, startPoint x: 217, startPoint y: 57, endPoint x: 108, endPoint y: 58, distance: 109.2
click at [108, 58] on div "MAYDEN SUPPORT - OFSTED COMPLIANCE NOTICE Reply to everyone" at bounding box center [244, 59] width 273 height 13
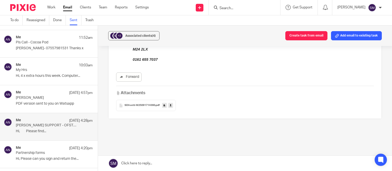
click at [164, 105] on link at bounding box center [164, 105] width 5 height 5
click at [140, 35] on span "Associated clients (4)" at bounding box center [140, 35] width 30 height 3
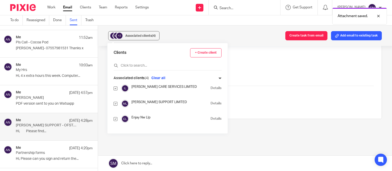
click at [210, 103] on link "Details" at bounding box center [215, 103] width 11 height 5
click at [38, 98] on p "osher woolfson" at bounding box center [46, 98] width 61 height 4
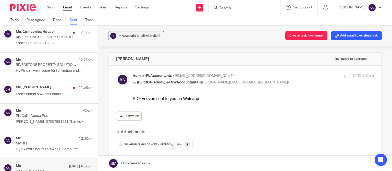
scroll to position [87, 0]
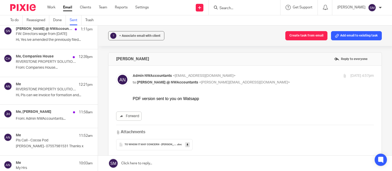
click p "RIVERSTONE PROPERTY SOLUTIONS LTD"
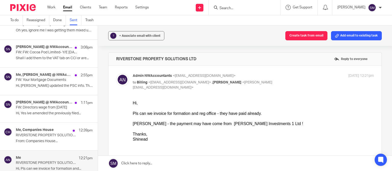
scroll to position [0, 0]
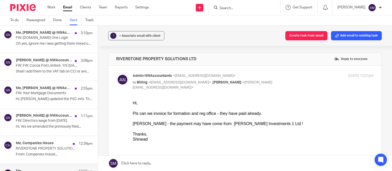
click link "Sent"
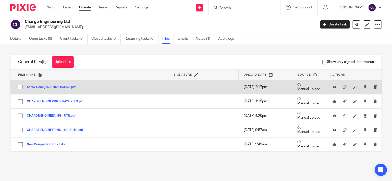
click at [351, 87] on div at bounding box center [355, 87] width 8 height 8
click at [353, 88] on icon at bounding box center [355, 87] width 4 height 4
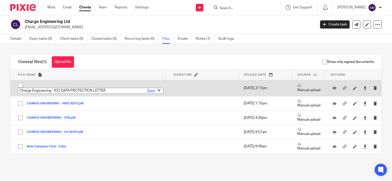
type input "Charge Engineering - ICO DATA PROTECTION LETTER"
click at [147, 92] on link "Save" at bounding box center [151, 90] width 8 height 5
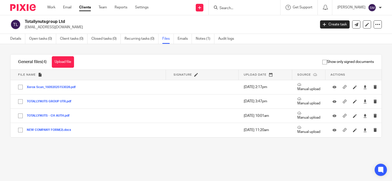
click at [353, 87] on link at bounding box center [356, 87] width 6 height 5
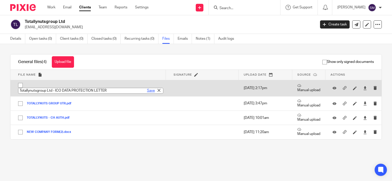
type input "Totallynutsgroup Ltd - ICO DATA PROTECTION LETTER"
click at [147, 90] on link "Save" at bounding box center [151, 90] width 8 height 5
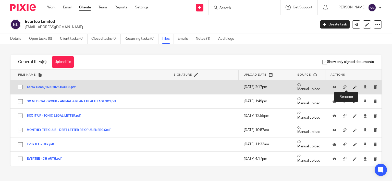
click at [353, 87] on icon at bounding box center [355, 87] width 4 height 4
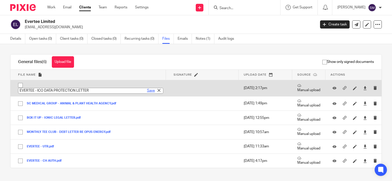
type input "EVERTEE - ICO DATA PROTECTION LETTER"
click at [147, 90] on link "Save" at bounding box center [151, 90] width 8 height 5
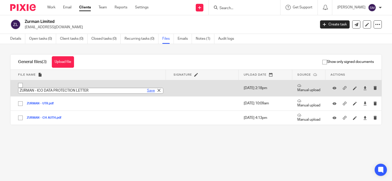
type input "ZURMAN - ICO DATA PROTECTION LETTER"
click at [147, 91] on link "Save" at bounding box center [151, 90] width 8 height 5
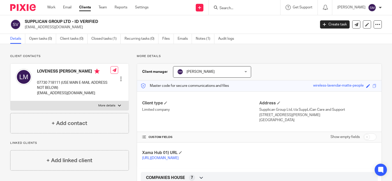
scroll to position [98, 0]
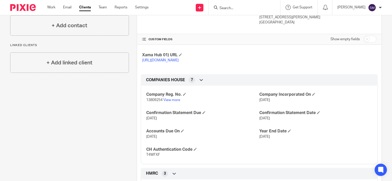
click at [225, 7] on input "Search" at bounding box center [242, 8] width 46 height 5
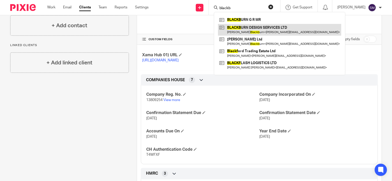
type input "blackb"
click at [254, 29] on link at bounding box center [279, 30] width 123 height 12
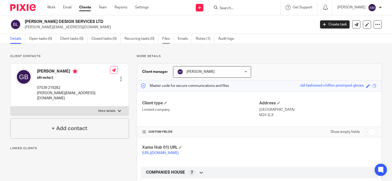
click at [166, 40] on link "Files" at bounding box center [167, 39] width 11 height 10
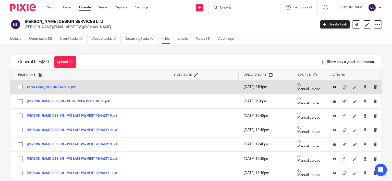
click at [332, 86] on icon at bounding box center [334, 87] width 4 height 4
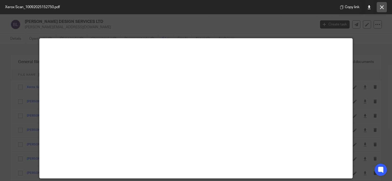
click at [385, 7] on button at bounding box center [382, 7] width 10 height 10
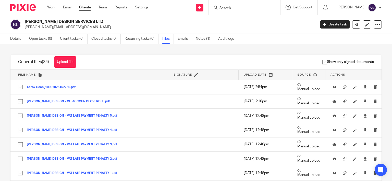
click at [223, 10] on input "Search" at bounding box center [242, 8] width 46 height 5
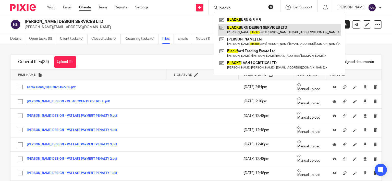
type input "blackb"
click at [243, 26] on link at bounding box center [279, 30] width 123 height 12
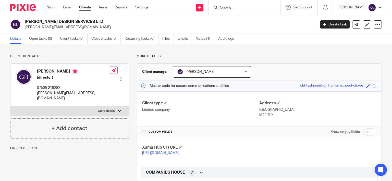
click at [65, 27] on p "[PERSON_NAME][EMAIL_ADDRESS][DOMAIN_NAME]" at bounding box center [169, 27] width 288 height 5
click at [88, 27] on p "[PERSON_NAME][EMAIL_ADDRESS][DOMAIN_NAME]" at bounding box center [169, 27] width 288 height 5
click at [167, 38] on link "Files" at bounding box center [167, 39] width 11 height 10
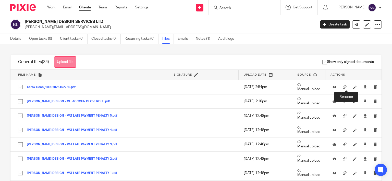
drag, startPoint x: 67, startPoint y: 61, endPoint x: 158, endPoint y: 79, distance: 92.7
click at [66, 61] on button "Upload file" at bounding box center [65, 61] width 22 height 11
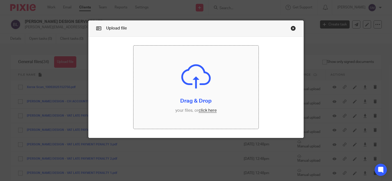
click at [206, 86] on input "file" at bounding box center [195, 87] width 125 height 83
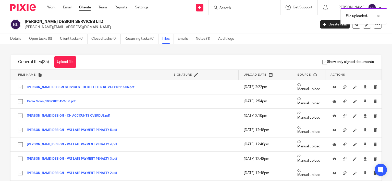
click at [200, 37] on link "Notes (1)" at bounding box center [205, 39] width 19 height 10
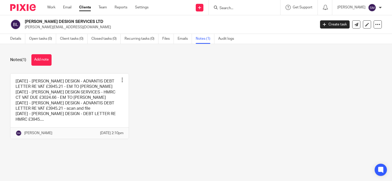
click at [91, 94] on link at bounding box center [69, 107] width 118 height 66
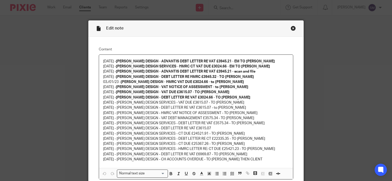
click at [250, 160] on p "15/09/25 - BLACKBURN DESIGN - CH ACCOUNTS OVERDUE - TO SOPHIE THEN CLIENT" at bounding box center [196, 159] width 186 height 5
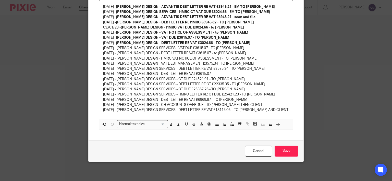
scroll to position [55, 0]
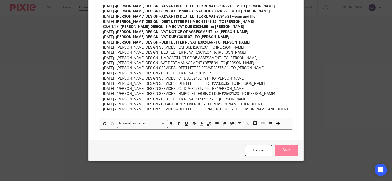
click at [286, 150] on input "Save" at bounding box center [287, 150] width 24 height 11
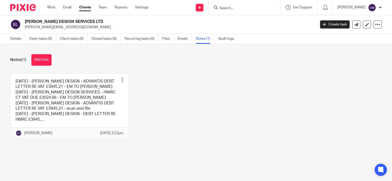
click at [222, 5] on form at bounding box center [246, 7] width 54 height 6
click at [219, 8] on input "Search" at bounding box center [242, 8] width 46 height 5
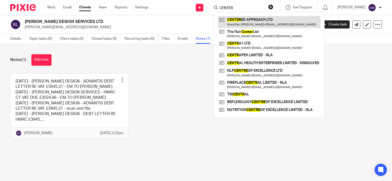
type input "CENTER"
click at [265, 20] on link at bounding box center [269, 22] width 103 height 12
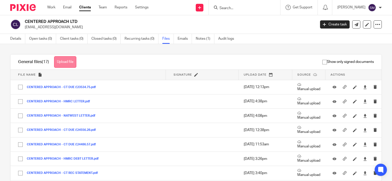
click at [62, 66] on button "Upload file" at bounding box center [65, 61] width 22 height 11
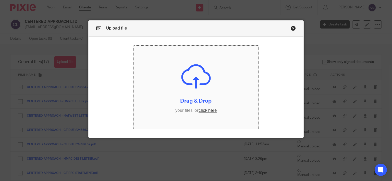
click at [191, 99] on input "file" at bounding box center [195, 87] width 125 height 83
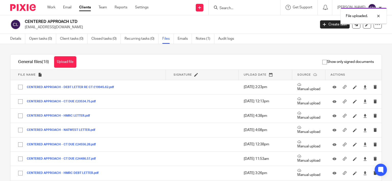
click at [195, 38] on ul "Details Open tasks (0) Client tasks (0) Closed tasks (0) Recurring tasks (0) Fi…" at bounding box center [125, 39] width 231 height 10
click at [202, 38] on link "Notes (1)" at bounding box center [205, 39] width 19 height 10
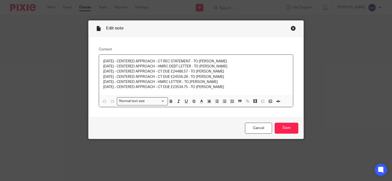
click at [235, 91] on div "[DATE] - CENTERED APPROACH - CT REC STATEMENT - TO [PERSON_NAME] G [DATE] - CEN…" at bounding box center [196, 75] width 194 height 41
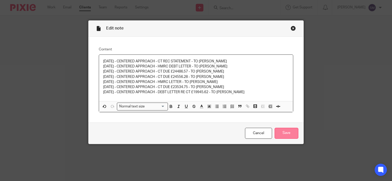
click at [280, 133] on input "Save" at bounding box center [287, 133] width 24 height 11
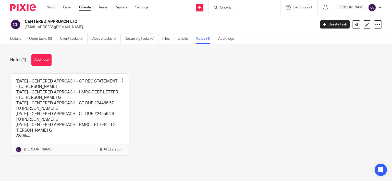
click at [226, 10] on input "Search" at bounding box center [242, 8] width 46 height 5
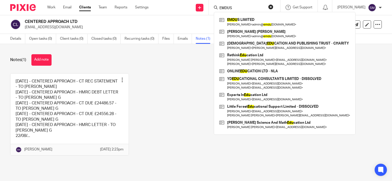
type input "EMDUS"
click button "submit" at bounding box center [0, 0] width 0 height 0
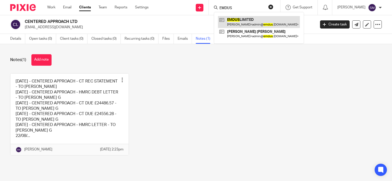
click at [255, 23] on link at bounding box center [259, 22] width 82 height 12
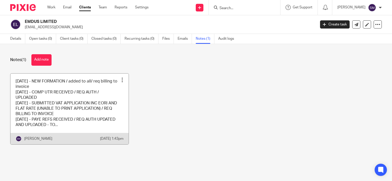
click at [100, 97] on link at bounding box center [69, 109] width 118 height 71
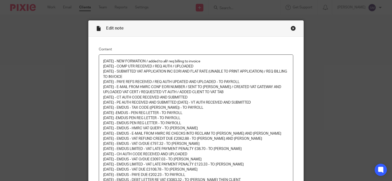
scroll to position [96, 0]
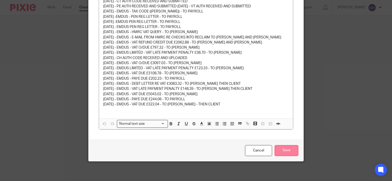
click at [286, 147] on input "Save" at bounding box center [287, 150] width 24 height 11
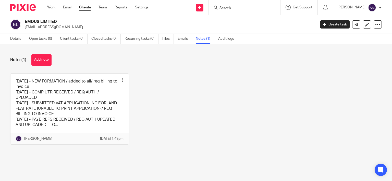
click at [238, 9] on input "Search" at bounding box center [242, 8] width 46 height 5
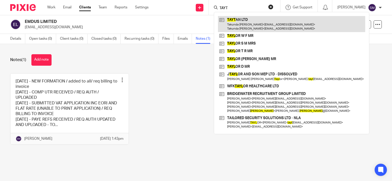
type input "TAYT"
click at [242, 28] on link at bounding box center [291, 24] width 147 height 16
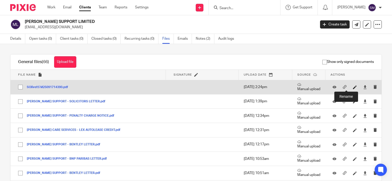
click at [353, 88] on icon at bounding box center [355, 87] width 4 height 4
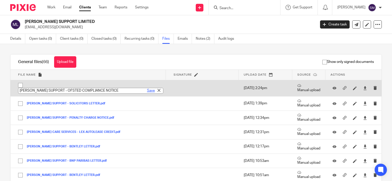
type input "[PERSON_NAME] SUPPORT - OFSTED COMPLIANCE NOTICE"
click at [147, 92] on link "Save" at bounding box center [151, 90] width 8 height 5
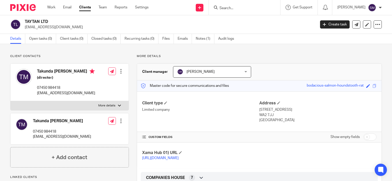
scroll to position [98, 0]
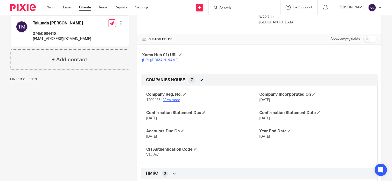
click at [174, 102] on link "View more" at bounding box center [171, 100] width 17 height 4
click at [234, 8] on input "Search" at bounding box center [242, 8] width 46 height 5
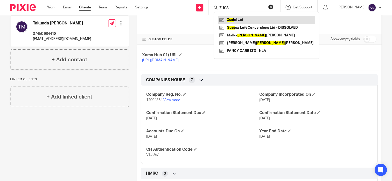
type input "ZUSS"
click at [240, 18] on link at bounding box center [266, 20] width 97 height 8
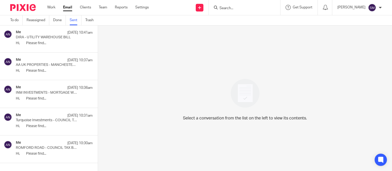
scroll to position [962, 0]
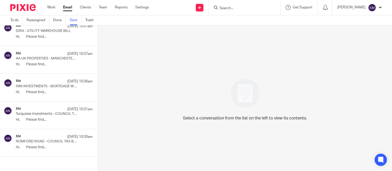
click at [47, 81] on div "Me [DATE] 10:36am" at bounding box center [54, 81] width 77 height 5
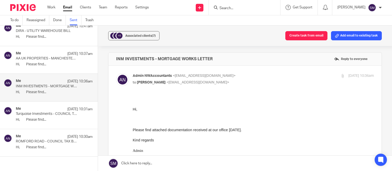
scroll to position [0, 0]
click at [141, 35] on span "Associated clients (7)" at bounding box center [140, 35] width 30 height 3
click at [46, 85] on p "INM INVESTMENTS - MORTGAGE WORKS LETTER" at bounding box center [46, 86] width 61 height 4
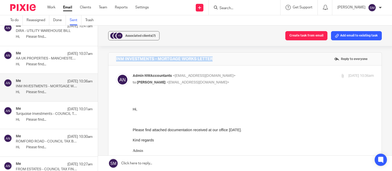
drag, startPoint x: 228, startPoint y: 58, endPoint x: 118, endPoint y: 56, distance: 109.7
click at [109, 60] on div "INM INVESTMENTS - MORTGAGE WORKS LETTER Reply to everyone" at bounding box center [244, 59] width 273 height 13
click at [201, 90] on div "Admin NWAccountants <admin@nwaccountants.co.uk> to Nawaz ALI <nawazali13624@gma…" at bounding box center [245, 165] width 258 height 185
click at [49, 54] on div "Me 17 Sep 10:37am" at bounding box center [54, 53] width 77 height 5
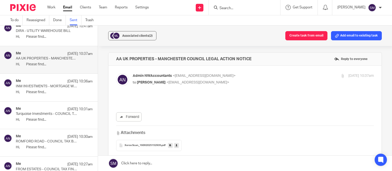
click at [39, 80] on div "Me 17 Sep 10:36am" at bounding box center [54, 81] width 77 height 5
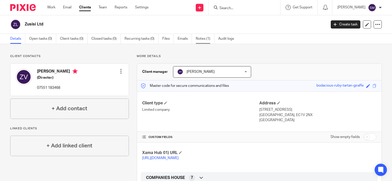
click at [203, 39] on link "Notes (1)" at bounding box center [205, 39] width 19 height 10
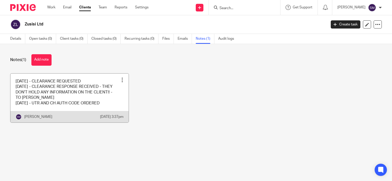
click at [72, 106] on link at bounding box center [69, 98] width 118 height 49
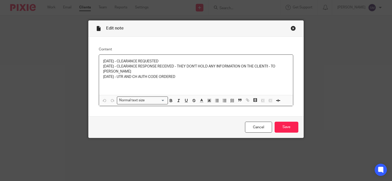
click at [292, 28] on div "Close this dialog window" at bounding box center [293, 28] width 5 height 5
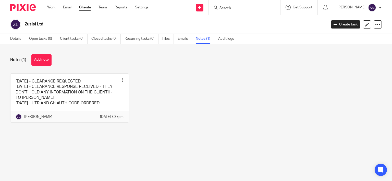
click at [254, 6] on input "Search" at bounding box center [242, 8] width 46 height 5
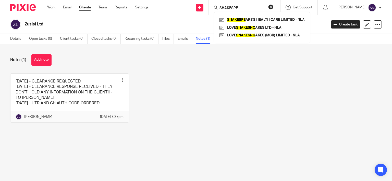
drag, startPoint x: 240, startPoint y: 6, endPoint x: 166, endPoint y: 8, distance: 74.5
click at [219, 8] on input "SHAKESPE" at bounding box center [242, 8] width 46 height 5
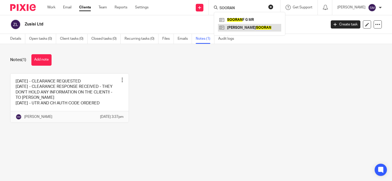
type input "SOORAN"
click at [235, 28] on link at bounding box center [249, 28] width 63 height 8
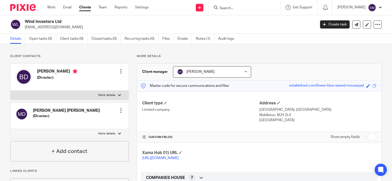
click at [242, 5] on form at bounding box center [246, 7] width 54 height 6
click at [237, 8] on input "Search" at bounding box center [242, 8] width 46 height 5
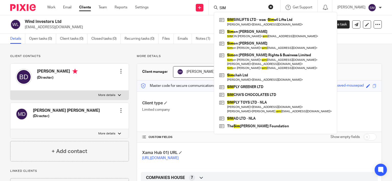
type input "SIM"
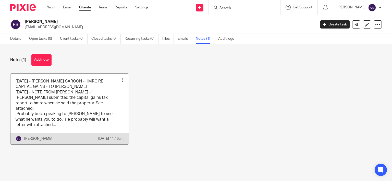
click at [80, 125] on link at bounding box center [69, 109] width 118 height 71
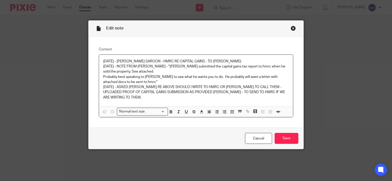
click at [177, 92] on p "27/10/23 - ASKED GARY RE ABOVE SHOULD I WRITE TO HMRC OR KATE TO CALL THEM - UP…" at bounding box center [196, 93] width 186 height 16
click at [286, 135] on input "Save" at bounding box center [287, 138] width 24 height 11
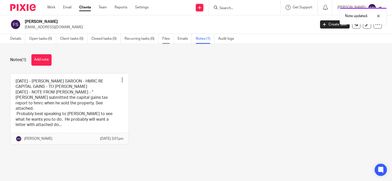
click at [168, 40] on link "Files" at bounding box center [167, 39] width 11 height 10
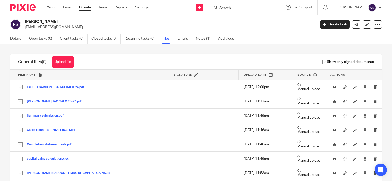
click at [232, 10] on input "Search" at bounding box center [242, 8] width 46 height 5
type input "MUCHEM"
click at [260, 21] on link at bounding box center [249, 20] width 63 height 8
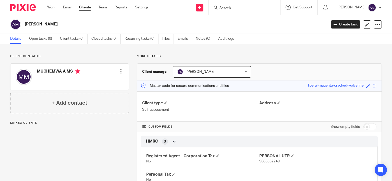
drag, startPoint x: 71, startPoint y: 23, endPoint x: 19, endPoint y: 24, distance: 52.8
click at [25, 24] on h2 "ABIGAIL MUCHEMWA" at bounding box center [144, 24] width 239 height 5
copy div "ABIGAIL MUCHEMWA"
click at [229, 8] on input "Search" at bounding box center [242, 8] width 46 height 5
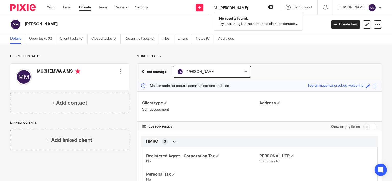
drag, startPoint x: 238, startPoint y: 8, endPoint x: 203, endPoint y: 6, distance: 35.2
click at [219, 6] on input "GLICKMAN" at bounding box center [242, 8] width 46 height 5
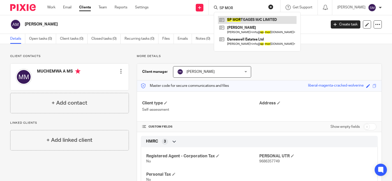
type input "SP MOR"
click at [241, 18] on link at bounding box center [257, 20] width 79 height 8
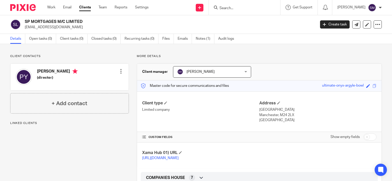
click at [63, 28] on p "[EMAIL_ADDRESS][DOMAIN_NAME]" at bounding box center [169, 27] width 288 height 5
click at [64, 28] on p "[EMAIL_ADDRESS][DOMAIN_NAME]" at bounding box center [169, 27] width 288 height 5
click at [70, 27] on p "info@sp-mortgages.co.uk" at bounding box center [169, 27] width 288 height 5
drag, startPoint x: 66, startPoint y: 20, endPoint x: 26, endPoint y: 15, distance: 40.6
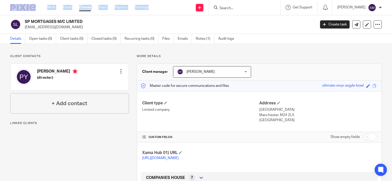
click at [26, 19] on h2 "SP MORTGAGES M/C LIMITED" at bounding box center [140, 21] width 230 height 5
click at [41, 21] on h2 "SP MORTGAGES M/C LIMITED" at bounding box center [140, 21] width 230 height 5
drag, startPoint x: 64, startPoint y: 19, endPoint x: 80, endPoint y: 27, distance: 17.5
click at [65, 19] on h2 "SP MORTGAGES M/C LIMITED" at bounding box center [140, 21] width 230 height 5
drag, startPoint x: 65, startPoint y: 21, endPoint x: 24, endPoint y: 19, distance: 41.1
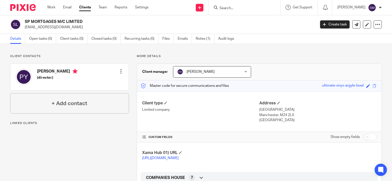
click at [25, 19] on h2 "SP MORTGAGES M/C LIMITED" at bounding box center [140, 21] width 230 height 5
copy h2 "SP MORTGAGES M/C"
click at [227, 9] on input "Search" at bounding box center [242, 8] width 46 height 5
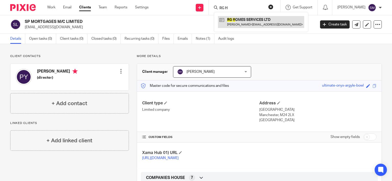
type input "RG H"
click at [233, 19] on link at bounding box center [261, 22] width 86 height 12
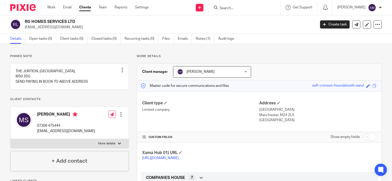
click at [53, 26] on p "[EMAIL_ADDRESS][DOMAIN_NAME]" at bounding box center [169, 27] width 288 height 5
click at [25, 21] on h2 "RG HOMES SERVICES LTD" at bounding box center [140, 21] width 230 height 5
click at [239, 6] on input "Search" at bounding box center [242, 8] width 46 height 5
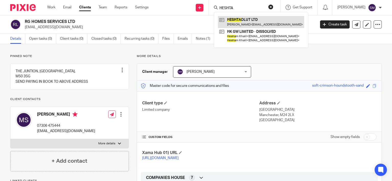
type input "HESHTA"
click at [249, 21] on link at bounding box center [261, 22] width 86 height 12
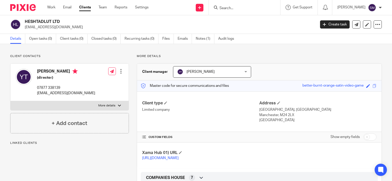
drag, startPoint x: 51, startPoint y: 22, endPoint x: 23, endPoint y: 21, distance: 27.8
click at [25, 21] on h2 "HESHTADLUT LTD" at bounding box center [140, 21] width 230 height 5
copy h2 "HESHTADLUT"
click at [230, 9] on input "Search" at bounding box center [242, 8] width 46 height 5
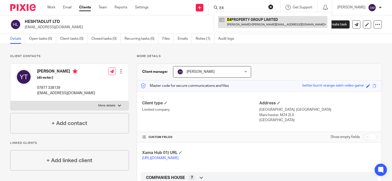
type input "E4"
click at [242, 21] on link at bounding box center [272, 22] width 109 height 12
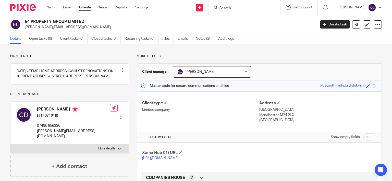
click at [49, 28] on p "[PERSON_NAME][EMAIL_ADDRESS][DOMAIN_NAME]" at bounding box center [169, 27] width 288 height 5
drag, startPoint x: 69, startPoint y: 20, endPoint x: 45, endPoint y: 24, distance: 24.0
click at [25, 21] on h2 "E4 PROPERTY GROUP LIMITED" at bounding box center [140, 21] width 230 height 5
click at [239, 7] on input "Search" at bounding box center [242, 8] width 46 height 5
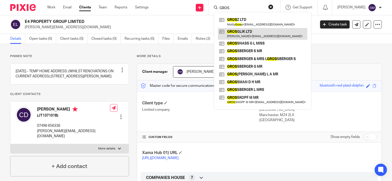
type input "GROS"
click at [270, 31] on link at bounding box center [262, 34] width 89 height 12
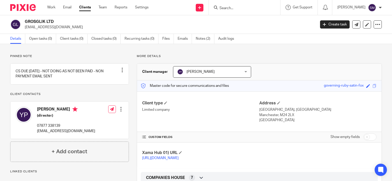
click at [45, 29] on p "ampmyd@gmail.com" at bounding box center [169, 27] width 288 height 5
drag, startPoint x: 25, startPoint y: 21, endPoint x: 21, endPoint y: 21, distance: 3.8
click at [25, 21] on h2 "GROSGLIK LTD" at bounding box center [140, 21] width 230 height 5
click at [232, 7] on input "Search" at bounding box center [242, 8] width 46 height 5
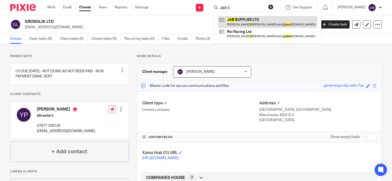
type input "JAB S"
click link
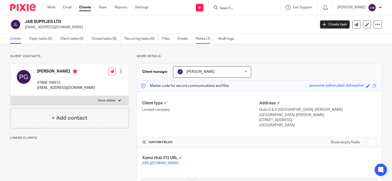
click at [208, 37] on link "Notes (1)" at bounding box center [205, 39] width 19 height 10
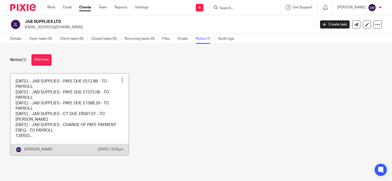
click at [109, 105] on link at bounding box center [69, 115] width 118 height 82
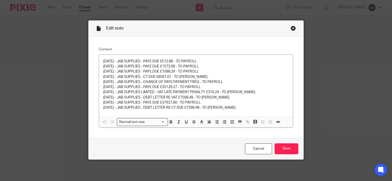
click at [291, 29] on div "Close this dialog window" at bounding box center [293, 28] width 5 height 5
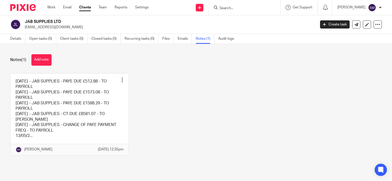
drag, startPoint x: 235, startPoint y: 6, endPoint x: 234, endPoint y: 12, distance: 5.8
click at [235, 7] on input "Search" at bounding box center [242, 8] width 46 height 5
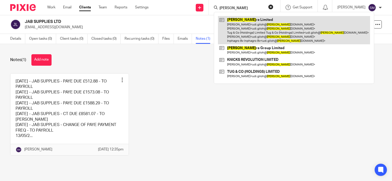
type input "[PERSON_NAME]"
click at [246, 36] on link at bounding box center [294, 30] width 152 height 28
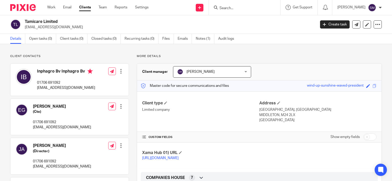
drag, startPoint x: 64, startPoint y: 22, endPoint x: 39, endPoint y: 25, distance: 24.7
click at [25, 21] on h2 "Tamicare Limited" at bounding box center [140, 21] width 230 height 5
copy div "Tamicare Limited"
click at [229, 7] on input "Search" at bounding box center [242, 8] width 46 height 5
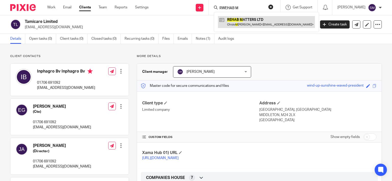
type input "RWEHAB M"
click at [243, 21] on link at bounding box center [266, 22] width 97 height 12
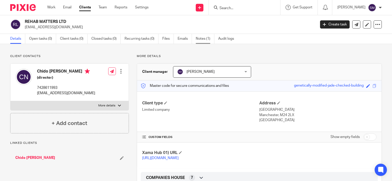
click at [206, 40] on link "Notes (1)" at bounding box center [205, 39] width 19 height 10
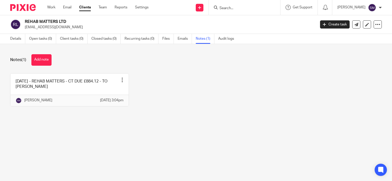
click at [103, 93] on link at bounding box center [69, 90] width 118 height 33
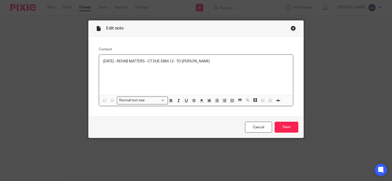
click at [292, 28] on div "Close this dialog window" at bounding box center [293, 28] width 5 height 5
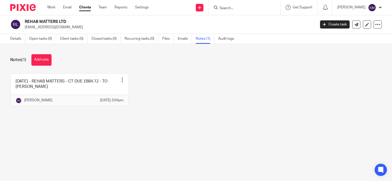
click at [238, 8] on input "Search" at bounding box center [242, 8] width 46 height 5
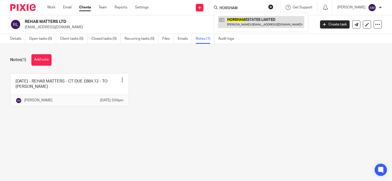
type input "HORSHAM"
click at [264, 23] on link at bounding box center [261, 22] width 86 height 12
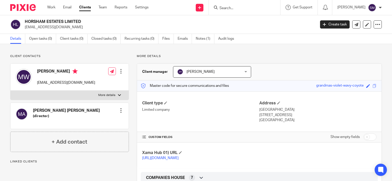
click at [50, 26] on p "moishy91@gmail.com" at bounding box center [169, 27] width 288 height 5
click at [46, 27] on p "moishy91@gmail.com" at bounding box center [169, 27] width 288 height 5
click at [45, 27] on p "moishy91@gmail.com" at bounding box center [169, 27] width 288 height 5
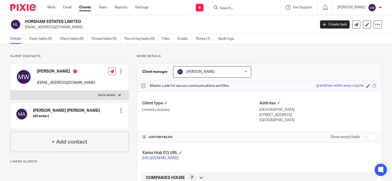
click at [45, 27] on p "moishy91@gmail.com" at bounding box center [169, 27] width 288 height 5
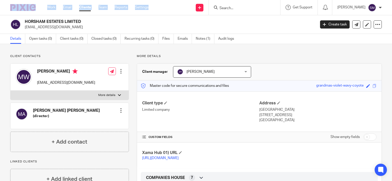
drag, startPoint x: 65, startPoint y: 21, endPoint x: 20, endPoint y: 15, distance: 45.8
click at [25, 19] on h2 "HORSHAM ESTATES LIMITED" at bounding box center [140, 21] width 230 height 5
click at [43, 21] on h2 "HORSHAM ESTATES LIMITED" at bounding box center [140, 21] width 230 height 5
drag, startPoint x: 64, startPoint y: 21, endPoint x: 26, endPoint y: 21, distance: 38.3
click at [26, 21] on h2 "HORSHAM ESTATES LIMITED" at bounding box center [140, 21] width 230 height 5
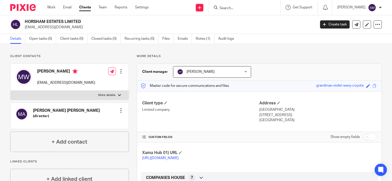
copy h2 "HORSHAM ESTATES"
click at [226, 9] on input "Search" at bounding box center [242, 8] width 46 height 5
click at [231, 8] on input "Search" at bounding box center [242, 8] width 46 height 5
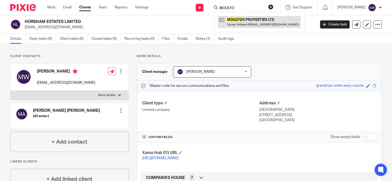
type input "MOULTO"
click at [246, 21] on link at bounding box center [259, 22] width 83 height 12
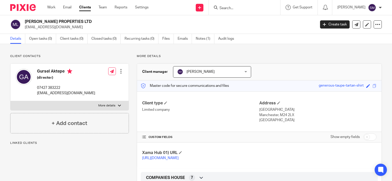
click at [25, 20] on h2 "[PERSON_NAME] PROPERTIES LTD" at bounding box center [140, 21] width 230 height 5
click at [57, 27] on p "[EMAIL_ADDRESS][DOMAIN_NAME]" at bounding box center [169, 27] width 288 height 5
click at [214, 6] on div at bounding box center [243, 7] width 59 height 6
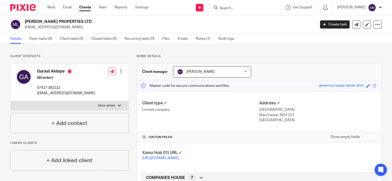
click at [220, 10] on input "Search" at bounding box center [242, 8] width 46 height 5
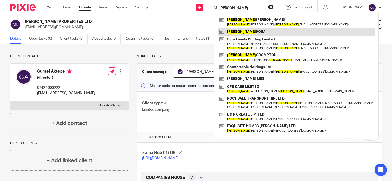
type input "[PERSON_NAME]"
click at [255, 31] on link at bounding box center [296, 32] width 157 height 8
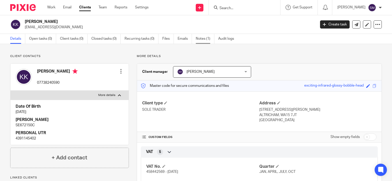
click at [202, 39] on link "Notes (1)" at bounding box center [205, 39] width 19 height 10
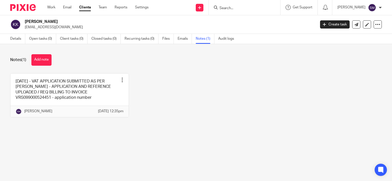
click at [15, 38] on link "Details" at bounding box center [17, 39] width 15 height 10
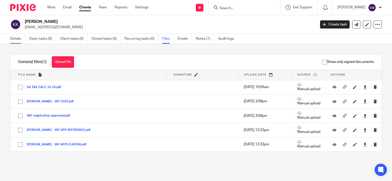
click at [13, 37] on link "Details" at bounding box center [17, 39] width 15 height 10
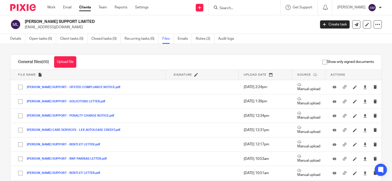
click at [228, 6] on input "Search" at bounding box center [242, 8] width 46 height 5
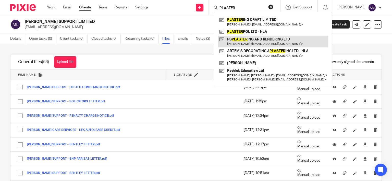
type input "PLASTER"
click at [242, 28] on link at bounding box center [273, 32] width 110 height 8
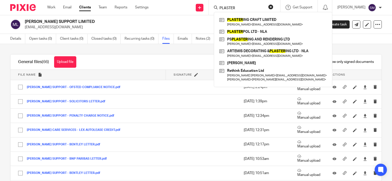
click at [165, 39] on link "Files" at bounding box center [167, 39] width 11 height 10
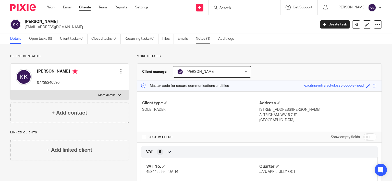
click at [204, 39] on link "Notes (1)" at bounding box center [205, 39] width 19 height 10
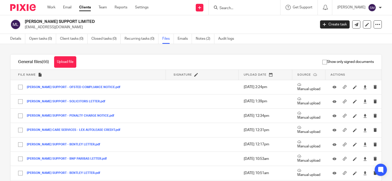
click at [233, 6] on input "Search" at bounding box center [242, 8] width 46 height 5
type input "PLASTERPOL"
click at [243, 18] on link at bounding box center [249, 20] width 63 height 8
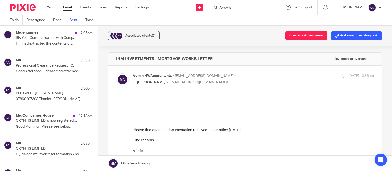
scroll to position [962, 0]
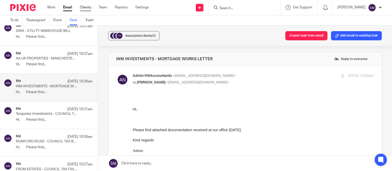
click at [86, 8] on link "Clients" at bounding box center [85, 7] width 11 height 5
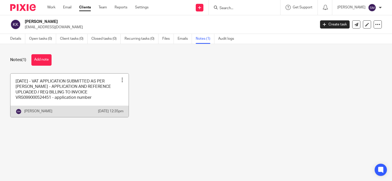
click at [85, 104] on link at bounding box center [69, 96] width 118 height 44
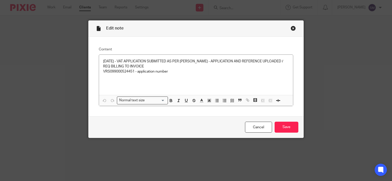
click at [291, 28] on div "Close this dialog window" at bounding box center [293, 28] width 5 height 5
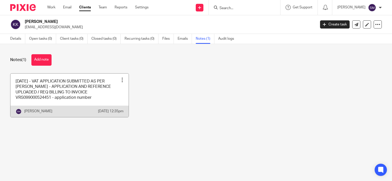
click at [74, 103] on link at bounding box center [69, 96] width 118 height 44
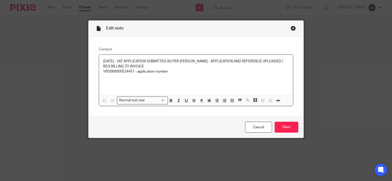
click at [291, 28] on div "Close this dialog window" at bounding box center [293, 28] width 5 height 5
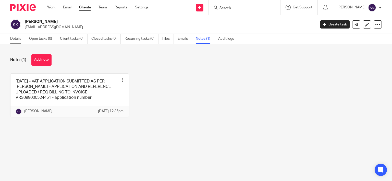
click at [13, 38] on link "Details" at bounding box center [17, 39] width 15 height 10
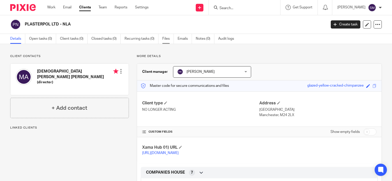
click at [166, 38] on link "Files" at bounding box center [167, 39] width 11 height 10
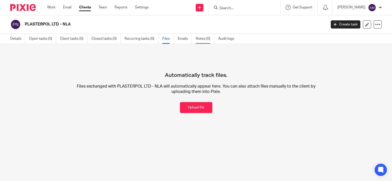
click at [204, 39] on link "Notes (0)" at bounding box center [205, 39] width 19 height 10
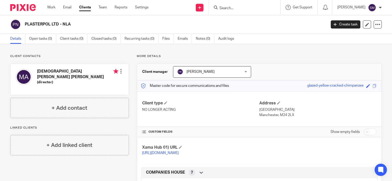
click at [168, 153] on link "https://platform.xamatech.com/portal/crm/clients/c35969a0-77dd-11f0-a01c-174cac…" at bounding box center [160, 154] width 36 height 4
click at [226, 10] on input "Search" at bounding box center [242, 8] width 46 height 5
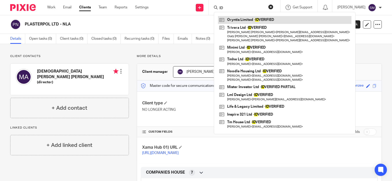
type input "ID"
click at [271, 19] on link at bounding box center [284, 20] width 133 height 8
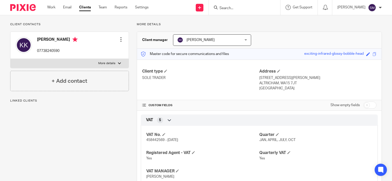
scroll to position [16, 0]
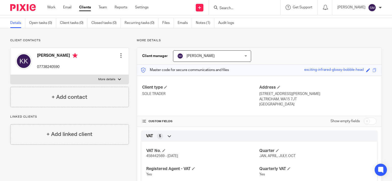
click at [118, 80] on div at bounding box center [119, 79] width 3 height 3
click at [10, 75] on input "More details" at bounding box center [10, 75] width 0 height 0
checkbox input "true"
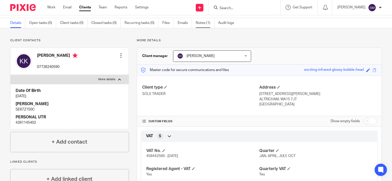
click at [204, 24] on link "Notes (1)" at bounding box center [205, 23] width 19 height 10
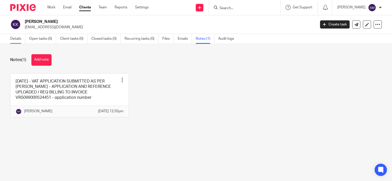
click at [17, 40] on link "Details" at bounding box center [17, 39] width 15 height 10
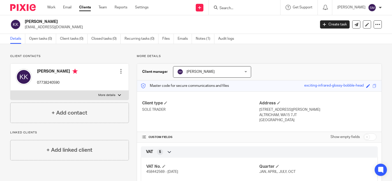
drag, startPoint x: 61, startPoint y: 24, endPoint x: 30, endPoint y: 18, distance: 32.0
click at [25, 21] on h2 "[PERSON_NAME]" at bounding box center [140, 21] width 230 height 5
copy div "[PERSON_NAME]"
click at [47, 21] on h2 "[PERSON_NAME]" at bounding box center [140, 21] width 230 height 5
click at [47, 27] on p "[EMAIL_ADDRESS][DOMAIN_NAME]" at bounding box center [169, 27] width 288 height 5
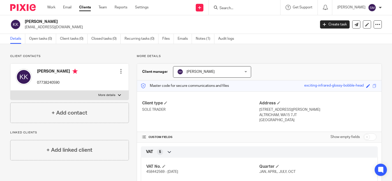
click at [47, 27] on p "[EMAIL_ADDRESS][DOMAIN_NAME]" at bounding box center [169, 27] width 288 height 5
click at [368, 25] on div "Create task Update from Companies House Export data Merge Archive client Delete…" at bounding box center [351, 24] width 62 height 8
click at [365, 26] on icon at bounding box center [367, 25] width 4 height 4
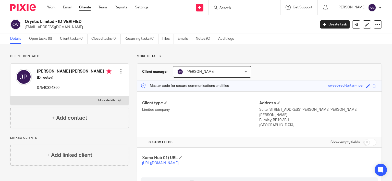
click at [229, 7] on input "Search" at bounding box center [242, 8] width 46 height 5
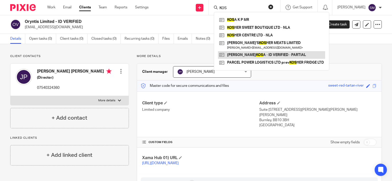
type input "KOS"
click at [246, 54] on link at bounding box center [271, 55] width 107 height 8
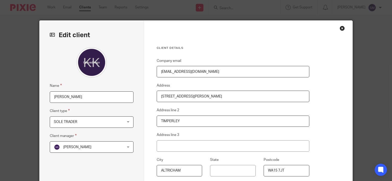
click at [91, 96] on input "[PERSON_NAME]" at bounding box center [92, 97] width 84 height 11
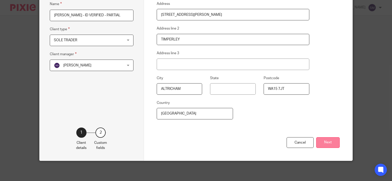
type input "[PERSON_NAME] - ID VERIFIED - PARTIAL"
click at [327, 143] on button "Next" at bounding box center [327, 143] width 23 height 11
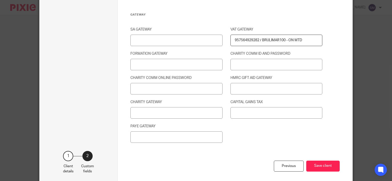
scroll to position [718, 0]
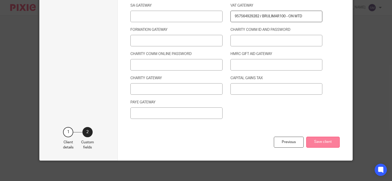
click at [324, 145] on button "Save client" at bounding box center [322, 142] width 33 height 11
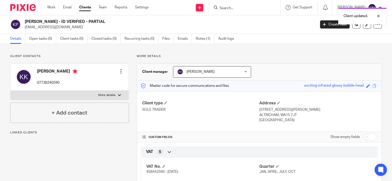
scroll to position [89, 0]
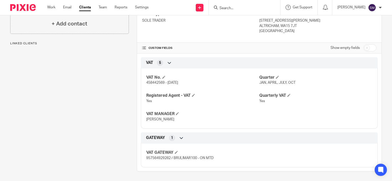
click at [369, 48] on input "checkbox" at bounding box center [369, 47] width 13 height 7
checkbox input "true"
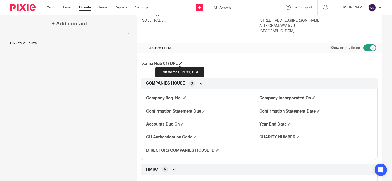
click at [180, 64] on span at bounding box center [180, 63] width 3 height 3
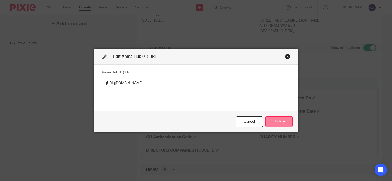
type input "[URL][DOMAIN_NAME]"
click at [283, 121] on button "Update" at bounding box center [278, 122] width 27 height 11
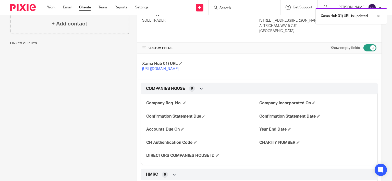
scroll to position [0, 0]
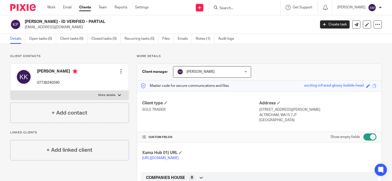
click at [231, 8] on input "Search" at bounding box center [242, 8] width 46 height 5
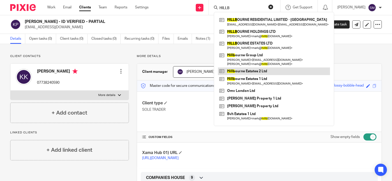
type input "HILLB"
click at [247, 75] on link at bounding box center [274, 72] width 112 height 8
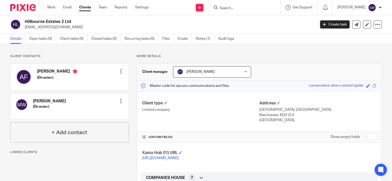
click at [45, 27] on p "[EMAIL_ADDRESS][DOMAIN_NAME]" at bounding box center [169, 27] width 288 height 5
drag, startPoint x: 64, startPoint y: 22, endPoint x: 18, endPoint y: 23, distance: 46.7
click at [25, 23] on h2 "Hillbourne Estates 2 Ltd" at bounding box center [140, 21] width 230 height 5
copy div "Hillbourne Estates 2"
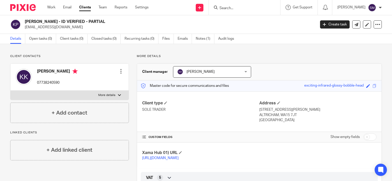
click at [52, 27] on p "[EMAIL_ADDRESS][DOMAIN_NAME]" at bounding box center [169, 27] width 288 height 5
click at [53, 27] on p "[EMAIL_ADDRESS][DOMAIN_NAME]" at bounding box center [169, 27] width 288 height 5
